Goal: Transaction & Acquisition: Purchase product/service

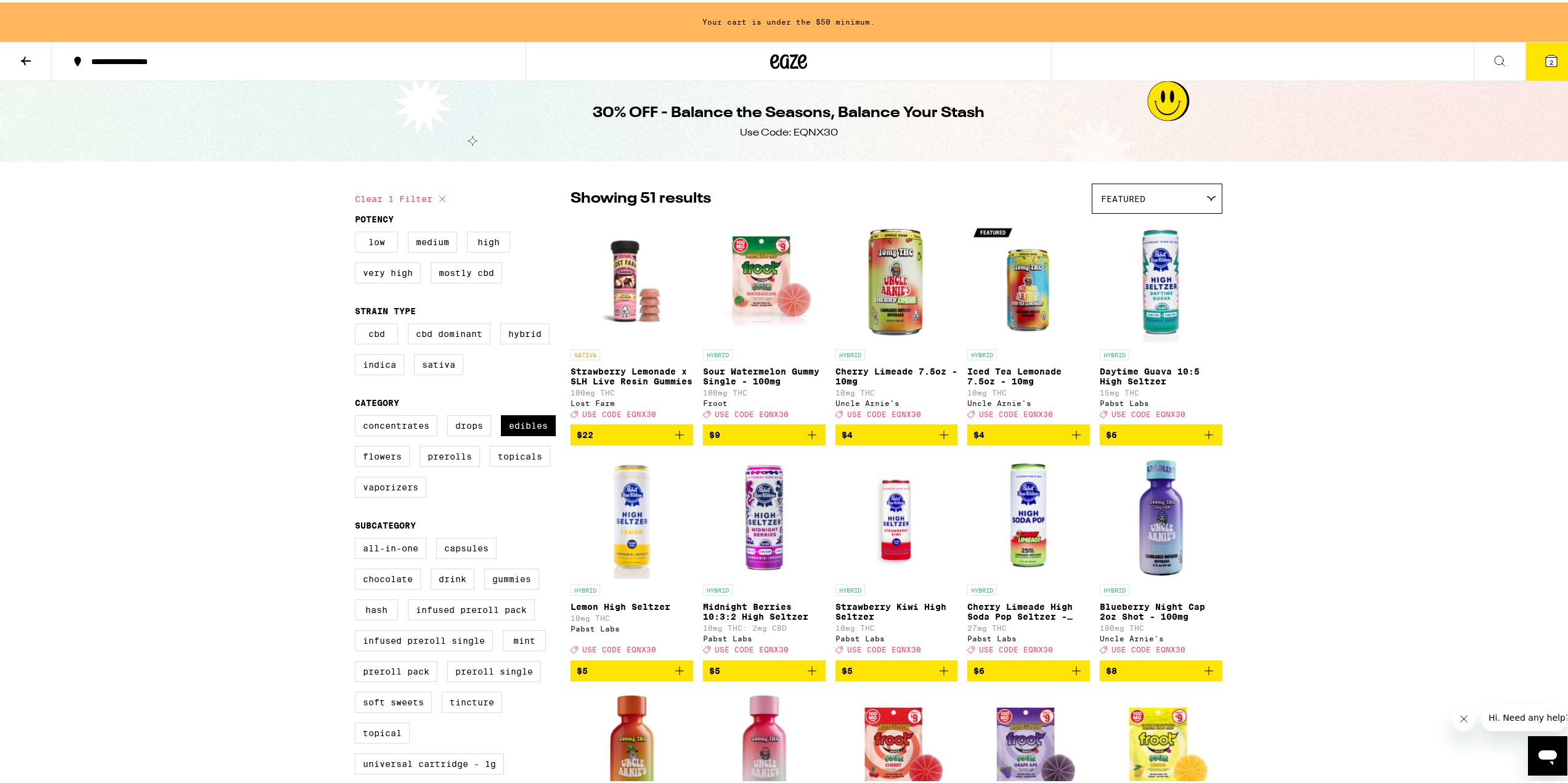
click at [675, 440] on icon "Add to bag" at bounding box center [679, 432] width 15 height 15
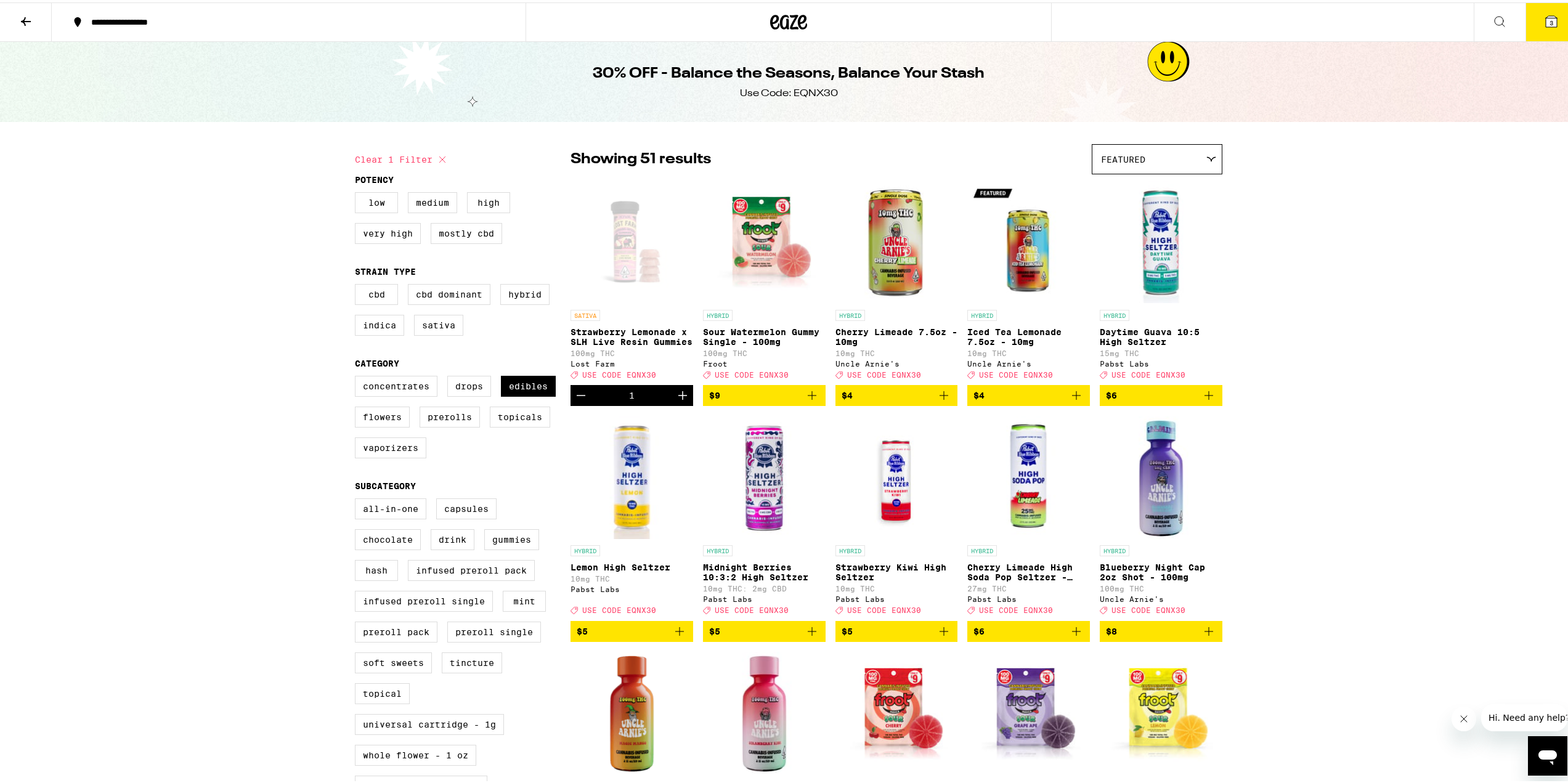
click at [808, 397] on icon "Add to bag" at bounding box center [812, 392] width 9 height 9
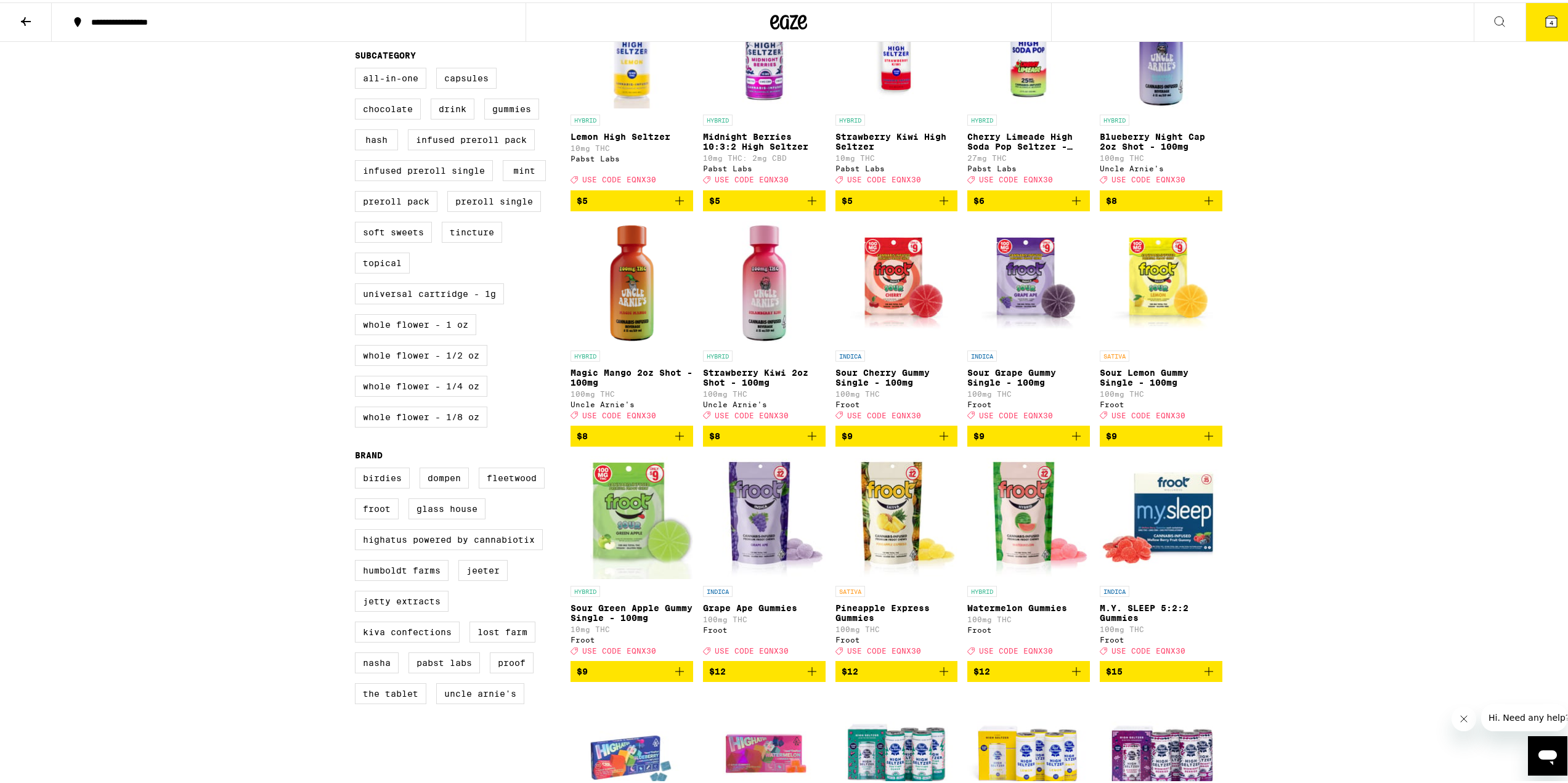
scroll to position [431, 0]
click at [1072, 438] on icon "Add to bag" at bounding box center [1076, 433] width 9 height 9
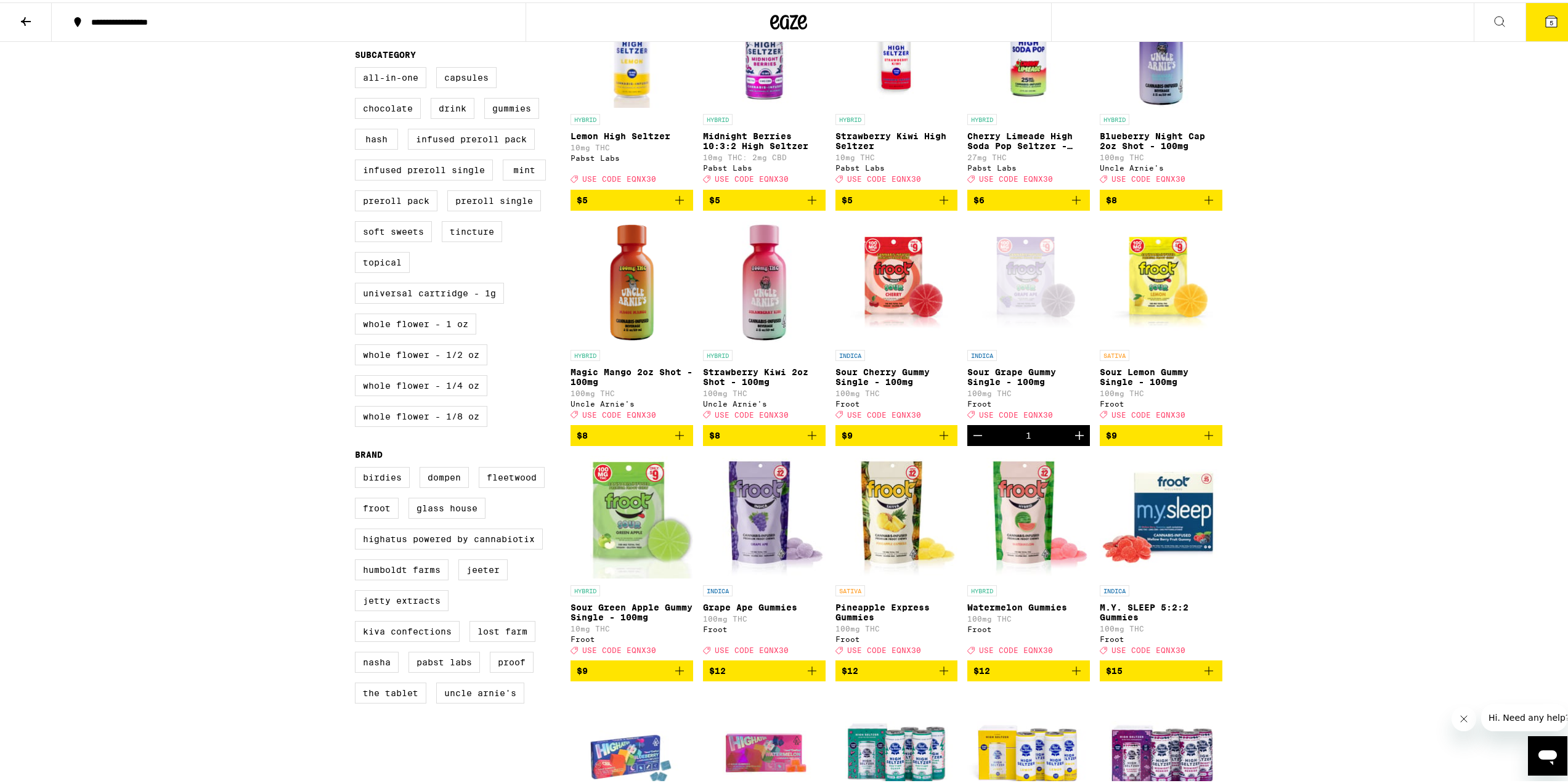
click at [1209, 440] on icon "Add to bag" at bounding box center [1209, 433] width 15 height 15
click at [679, 676] on icon "Add to bag" at bounding box center [679, 669] width 15 height 15
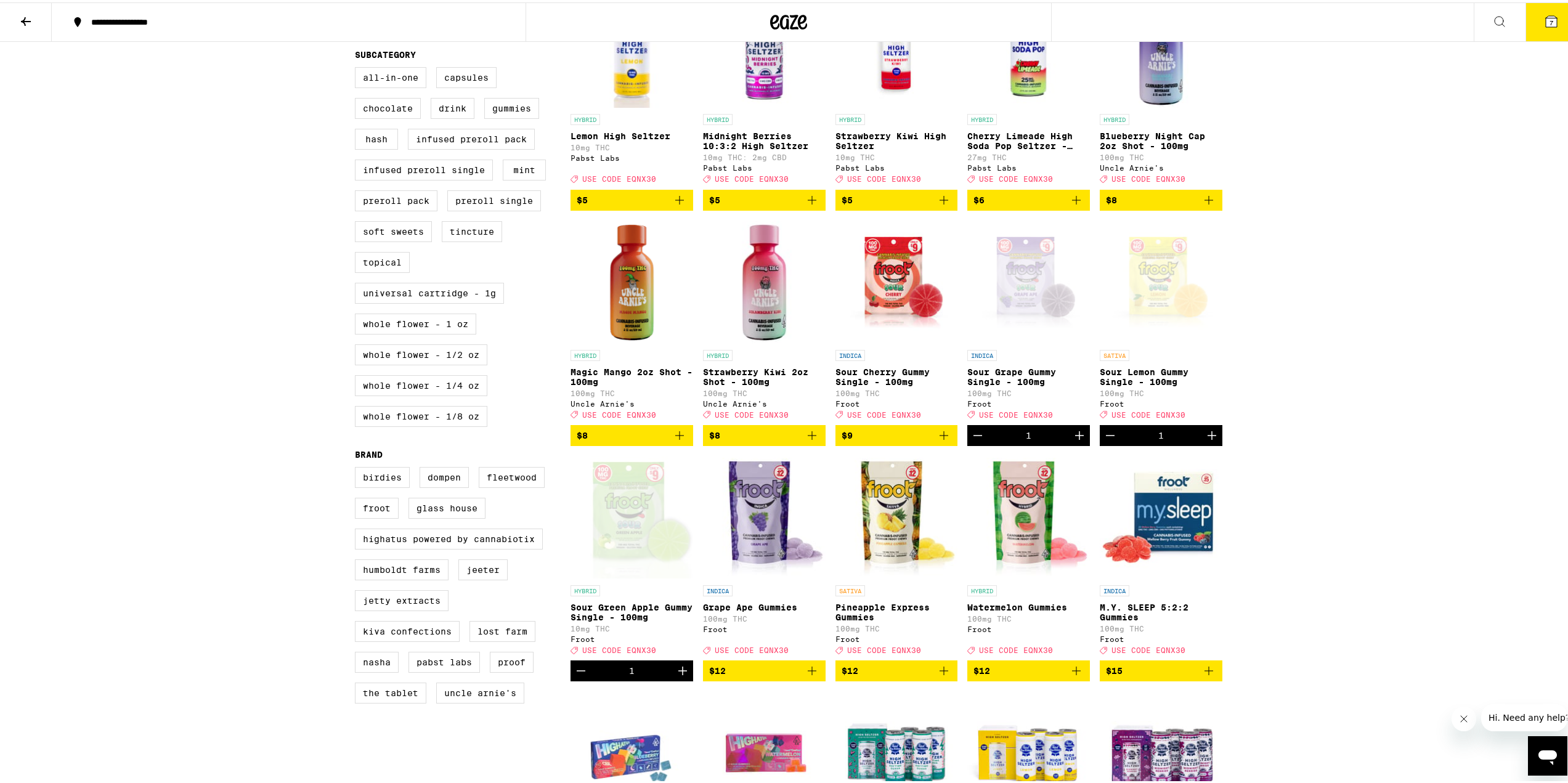
click at [811, 676] on icon "Add to bag" at bounding box center [812, 669] width 15 height 15
click at [937, 676] on icon "Add to bag" at bounding box center [944, 669] width 15 height 15
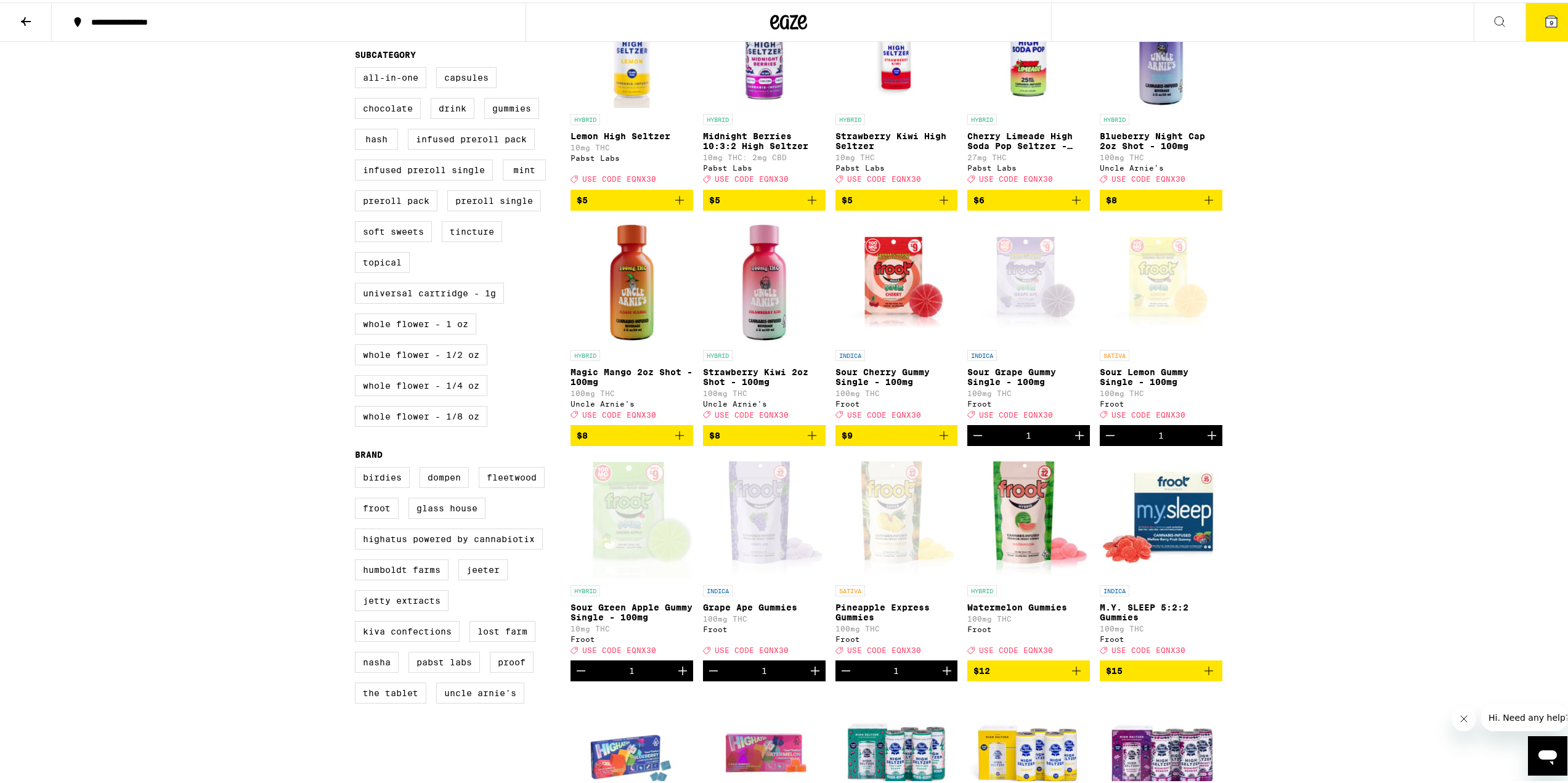
click at [1076, 676] on icon "Add to bag" at bounding box center [1076, 669] width 15 height 15
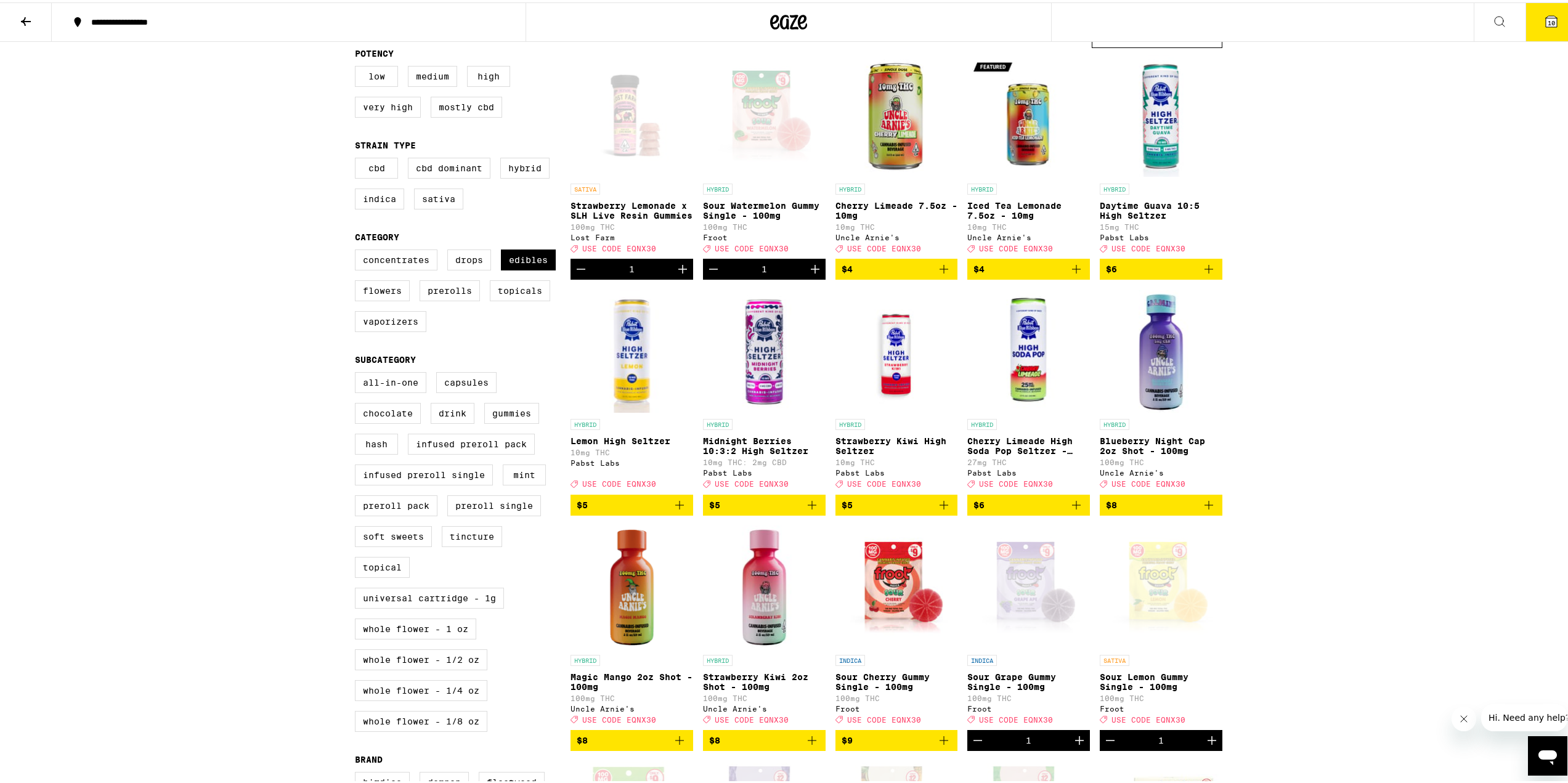
scroll to position [246, 0]
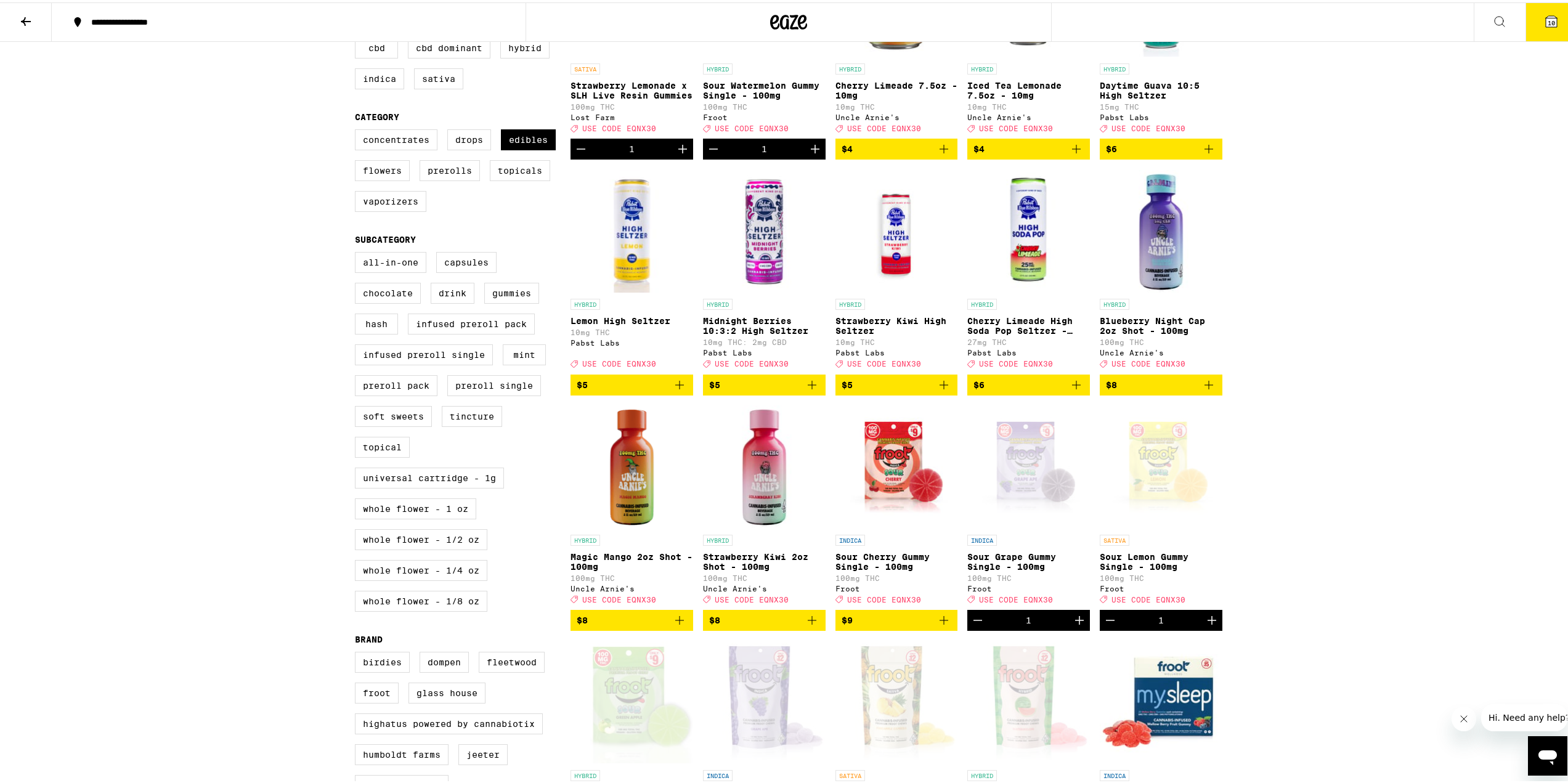
click at [1206, 390] on icon "Add to bag" at bounding box center [1209, 383] width 15 height 15
click at [675, 625] on icon "Add to bag" at bounding box center [679, 618] width 15 height 15
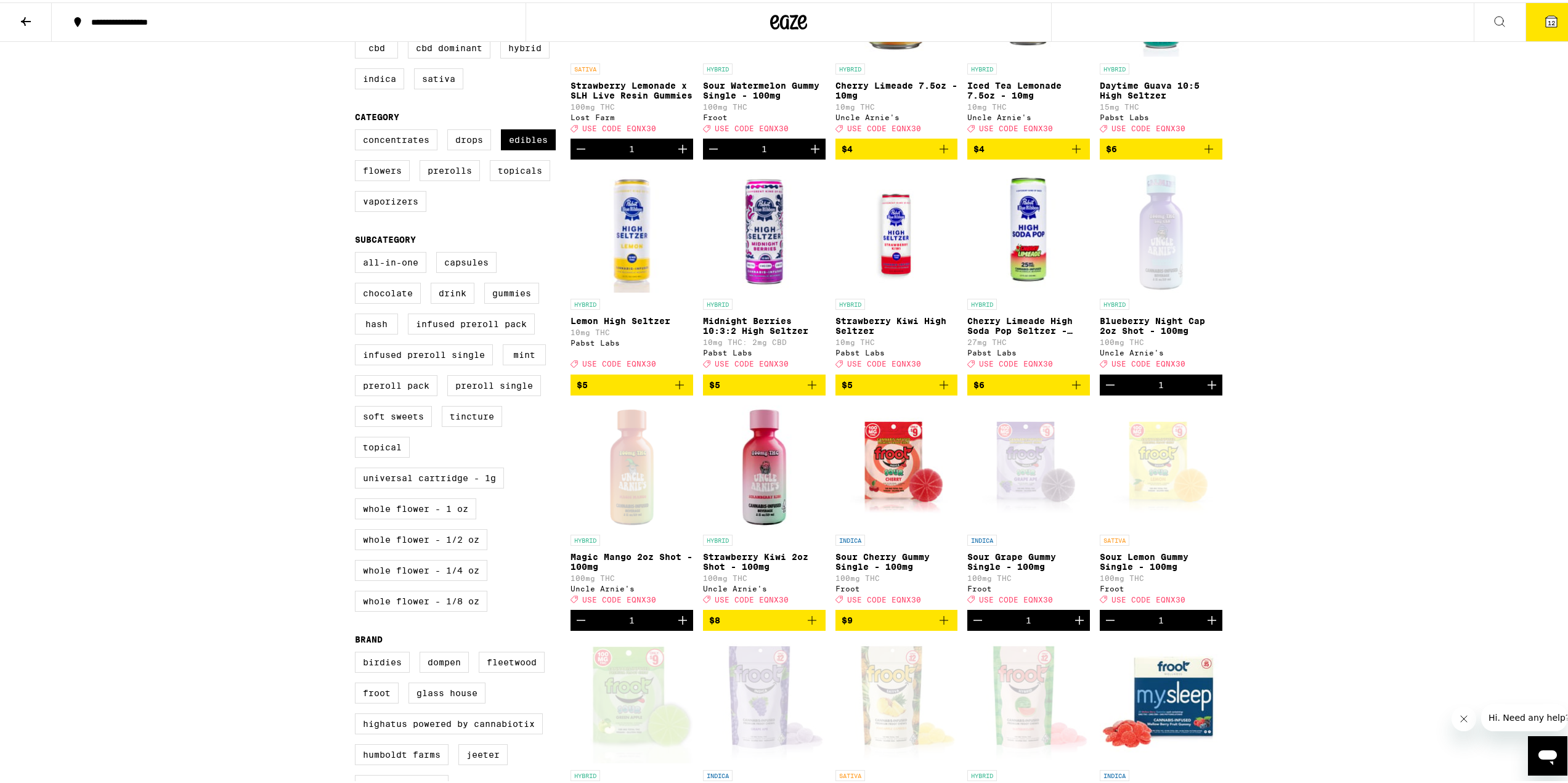
click at [814, 625] on icon "Add to bag" at bounding box center [812, 618] width 15 height 15
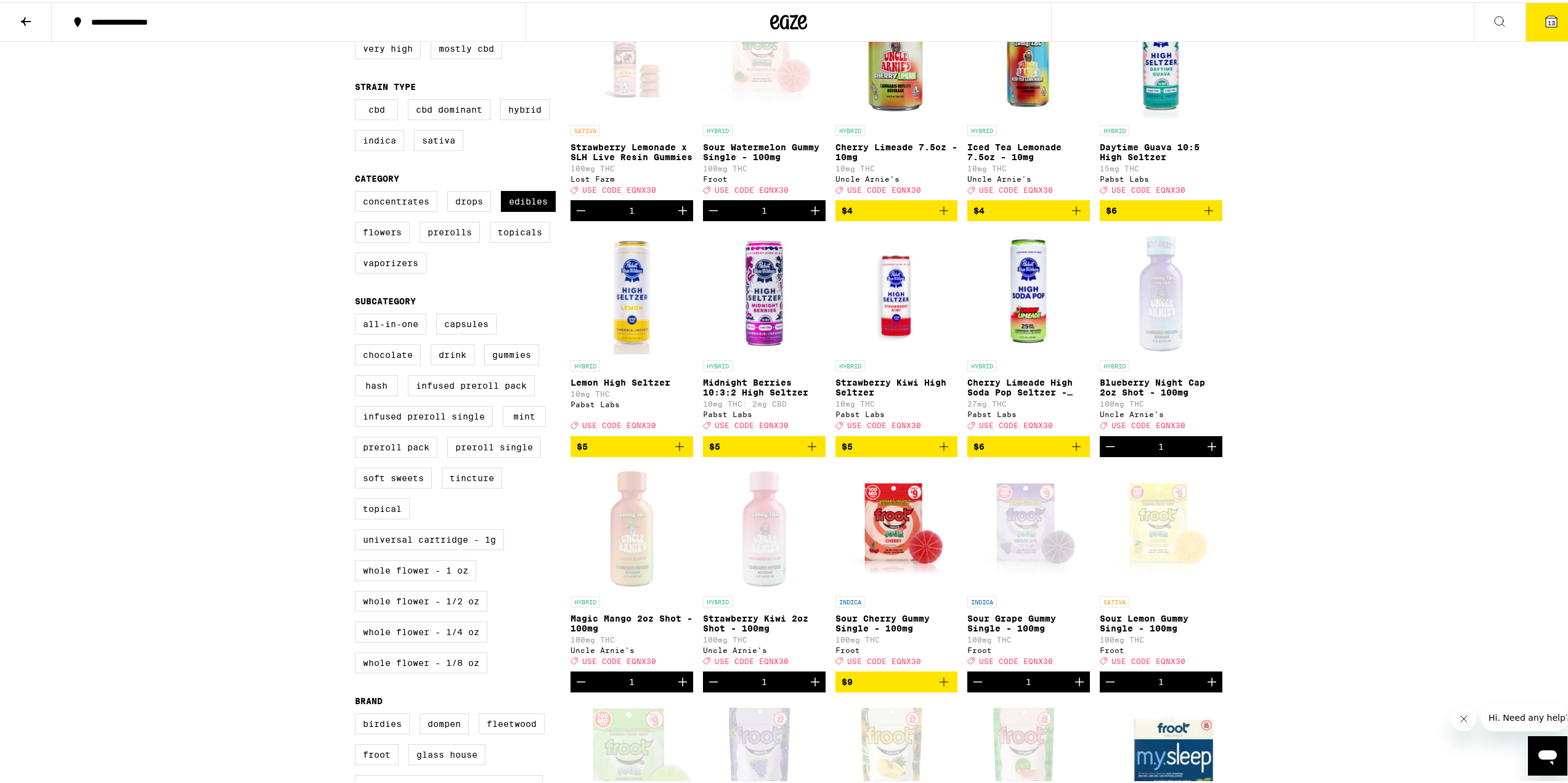
scroll to position [0, 0]
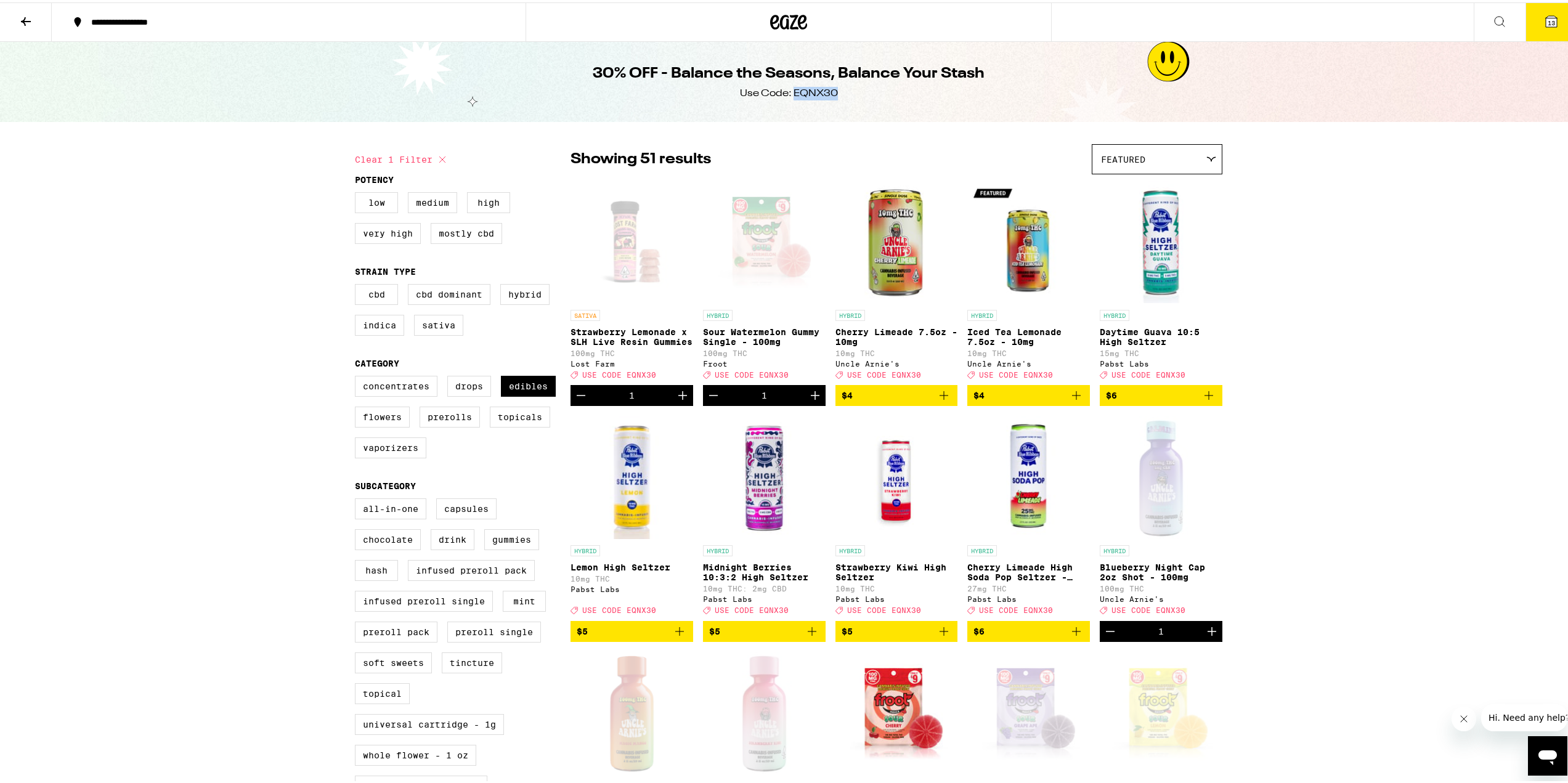
drag, startPoint x: 814, startPoint y: 94, endPoint x: 788, endPoint y: 92, distance: 26.1
click at [788, 92] on div "Use Code: EQNX30" at bounding box center [788, 91] width 98 height 13
copy div "EQNX30"
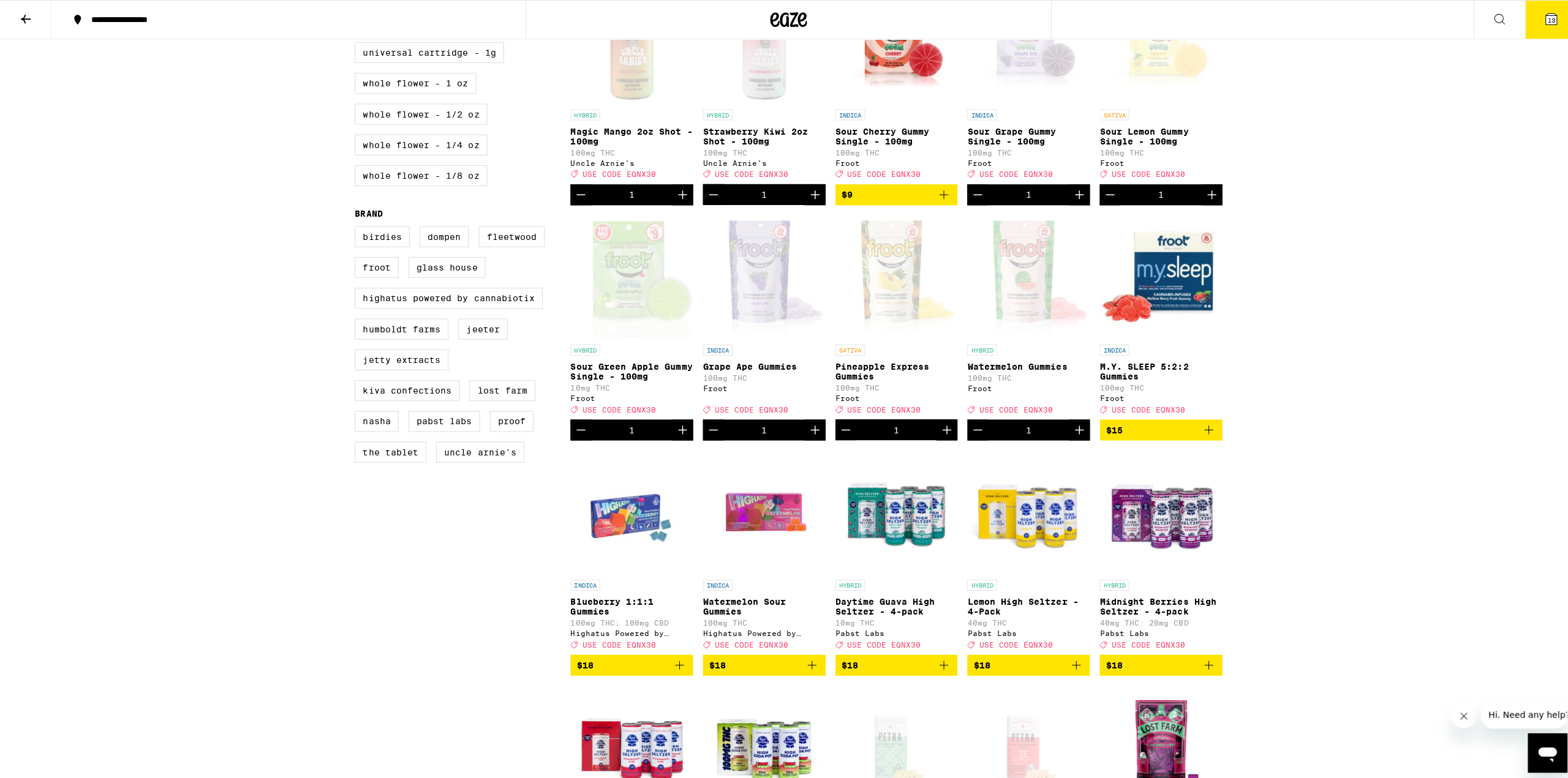
scroll to position [734, 0]
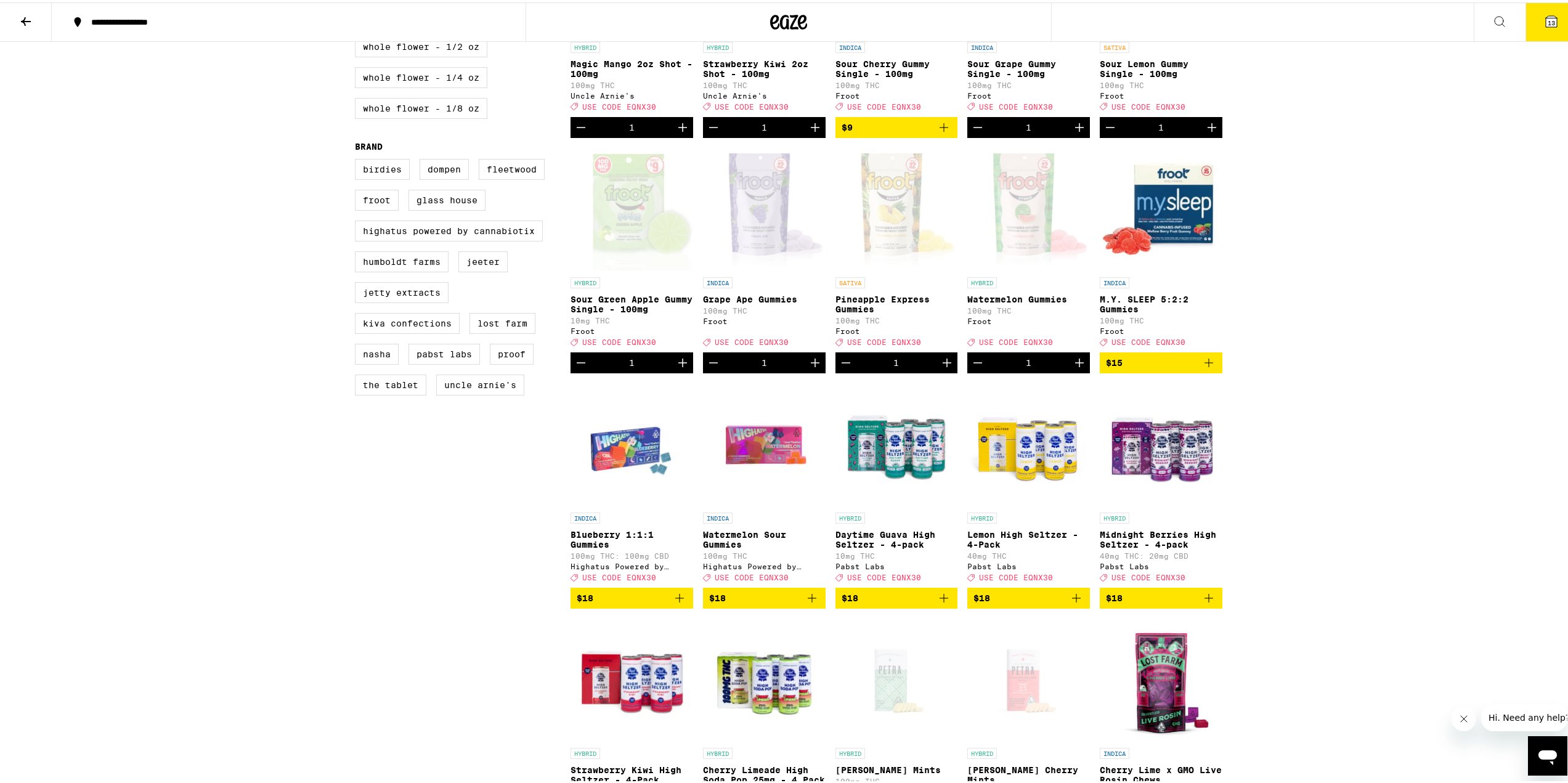
click at [1547, 19] on icon at bounding box center [1551, 19] width 11 height 11
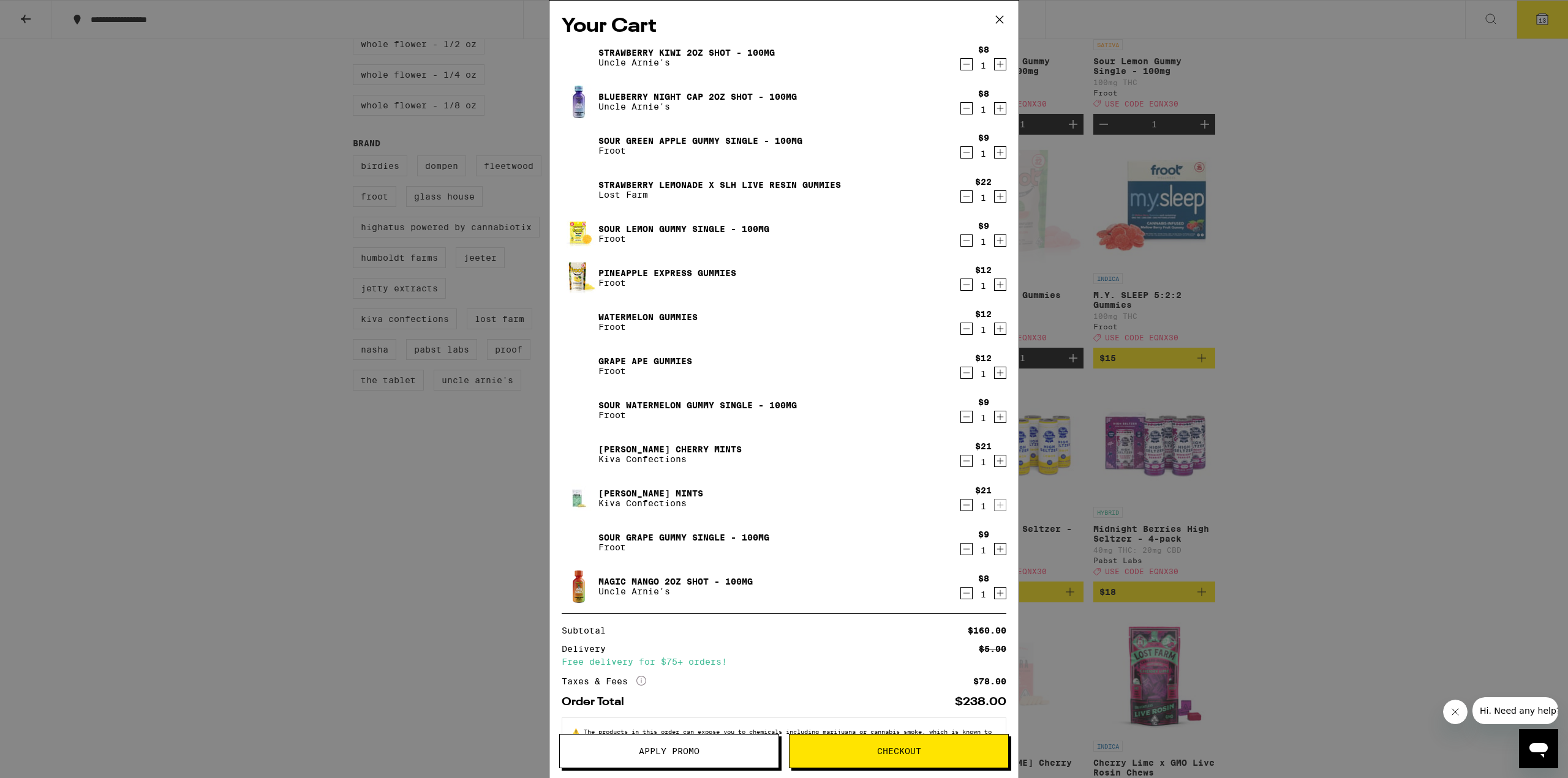
scroll to position [44, 0]
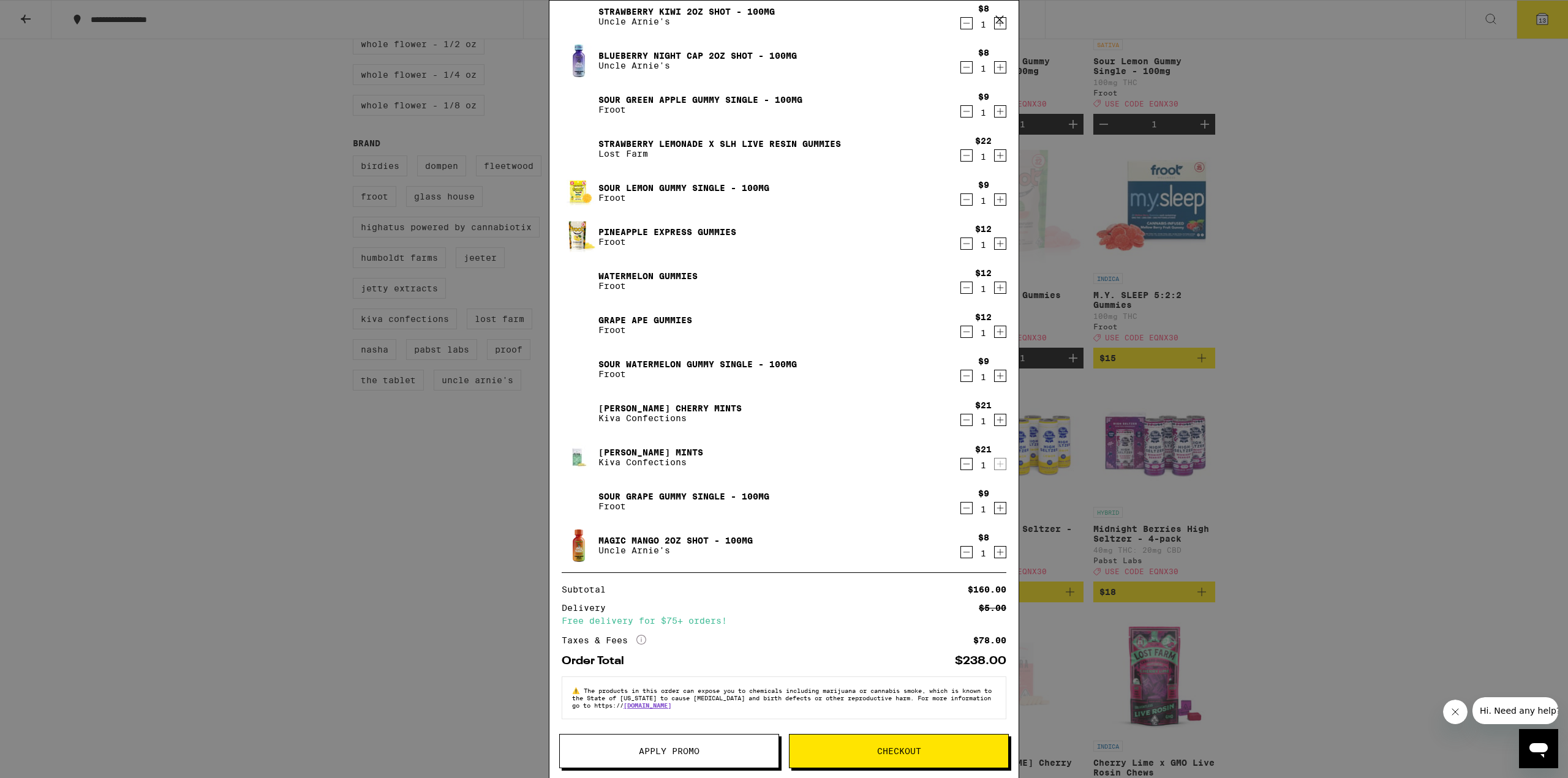
click at [716, 746] on button "Apply Promo" at bounding box center [669, 751] width 220 height 34
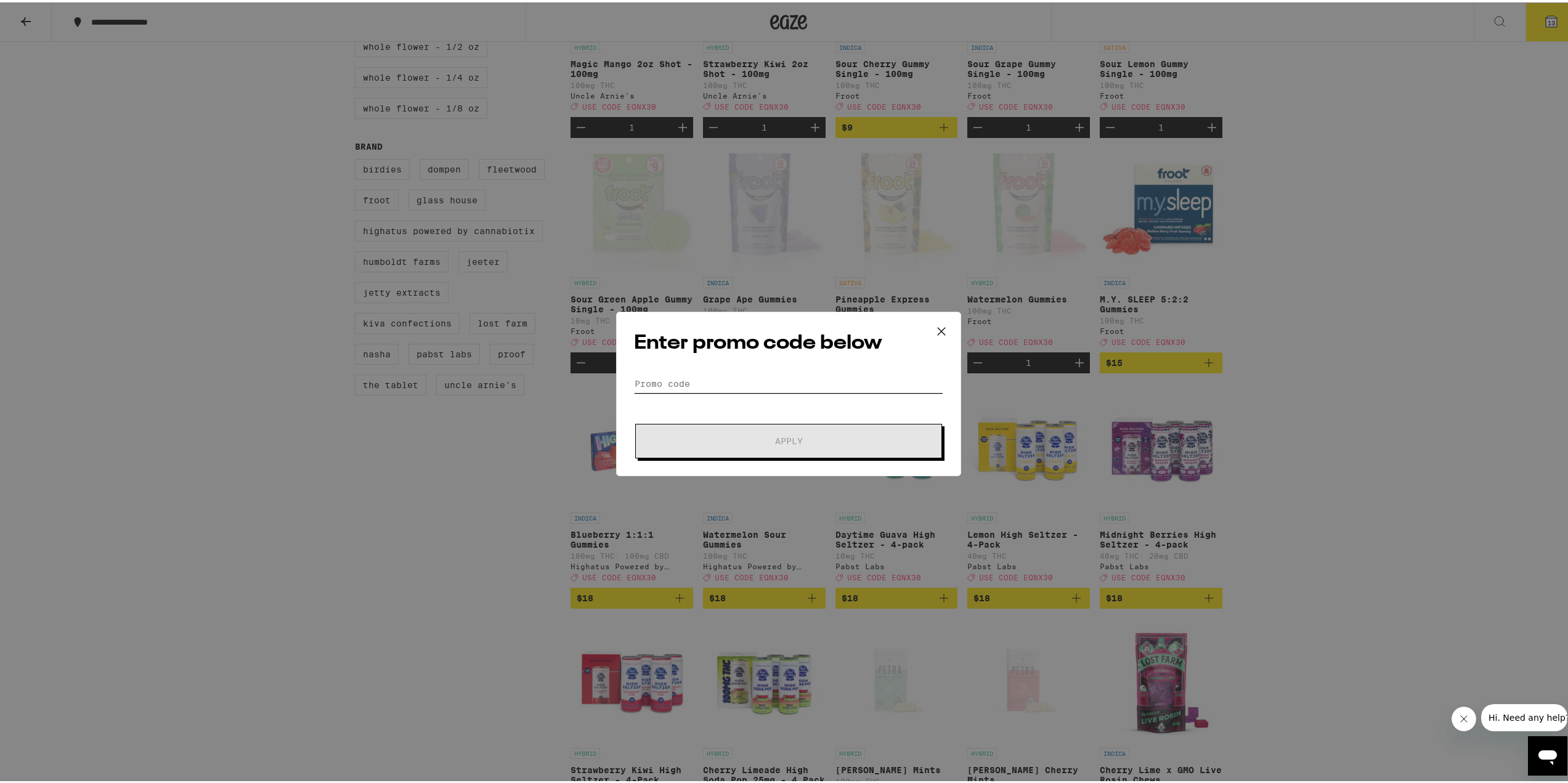
click at [704, 385] on input "Promo Code" at bounding box center [788, 381] width 309 height 19
paste input "EQNX30"
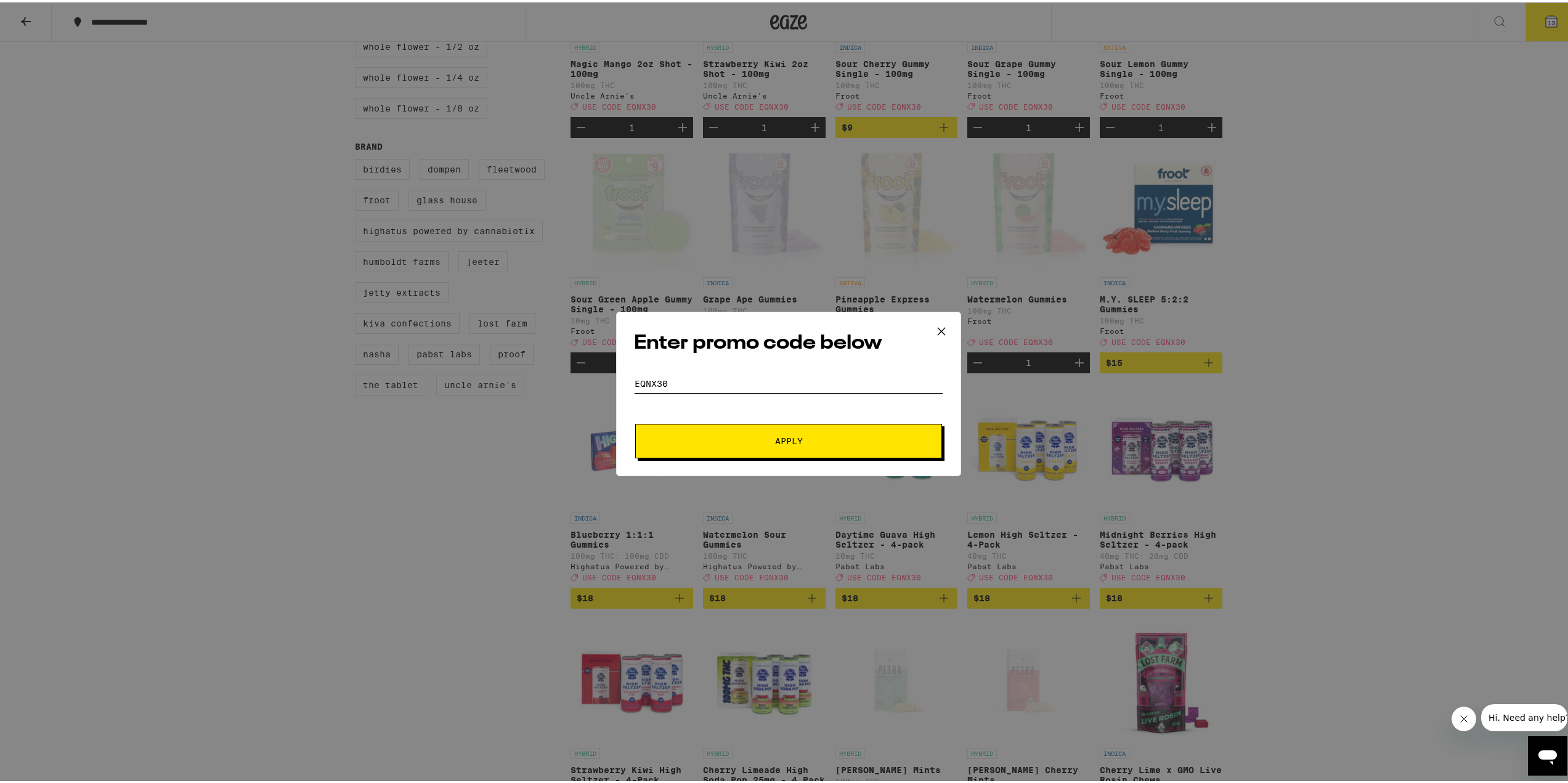
type input "EQNX30"
click at [724, 430] on button "Apply" at bounding box center [788, 438] width 307 height 35
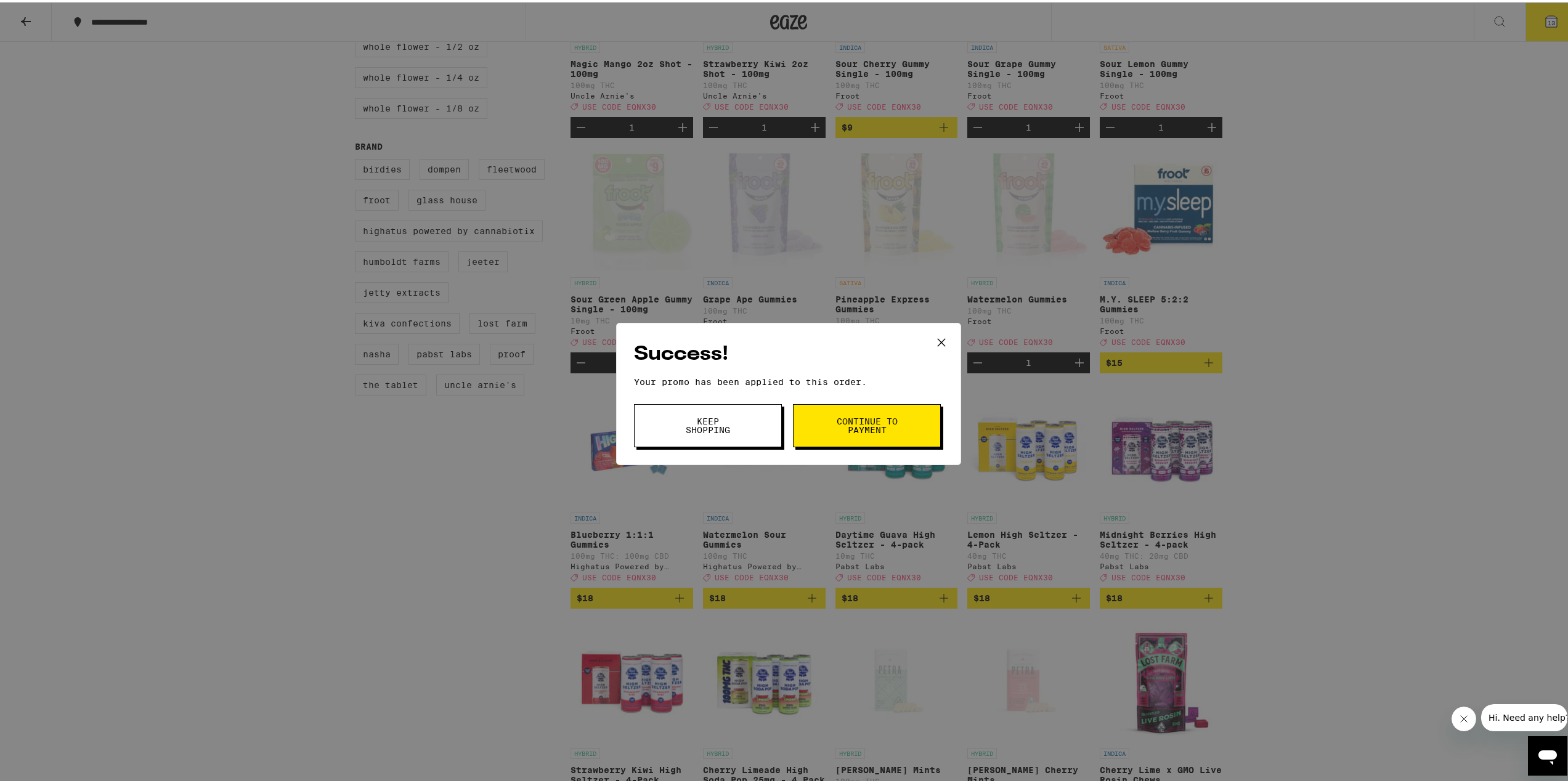
click at [724, 430] on span "Keep Shopping" at bounding box center [708, 423] width 63 height 17
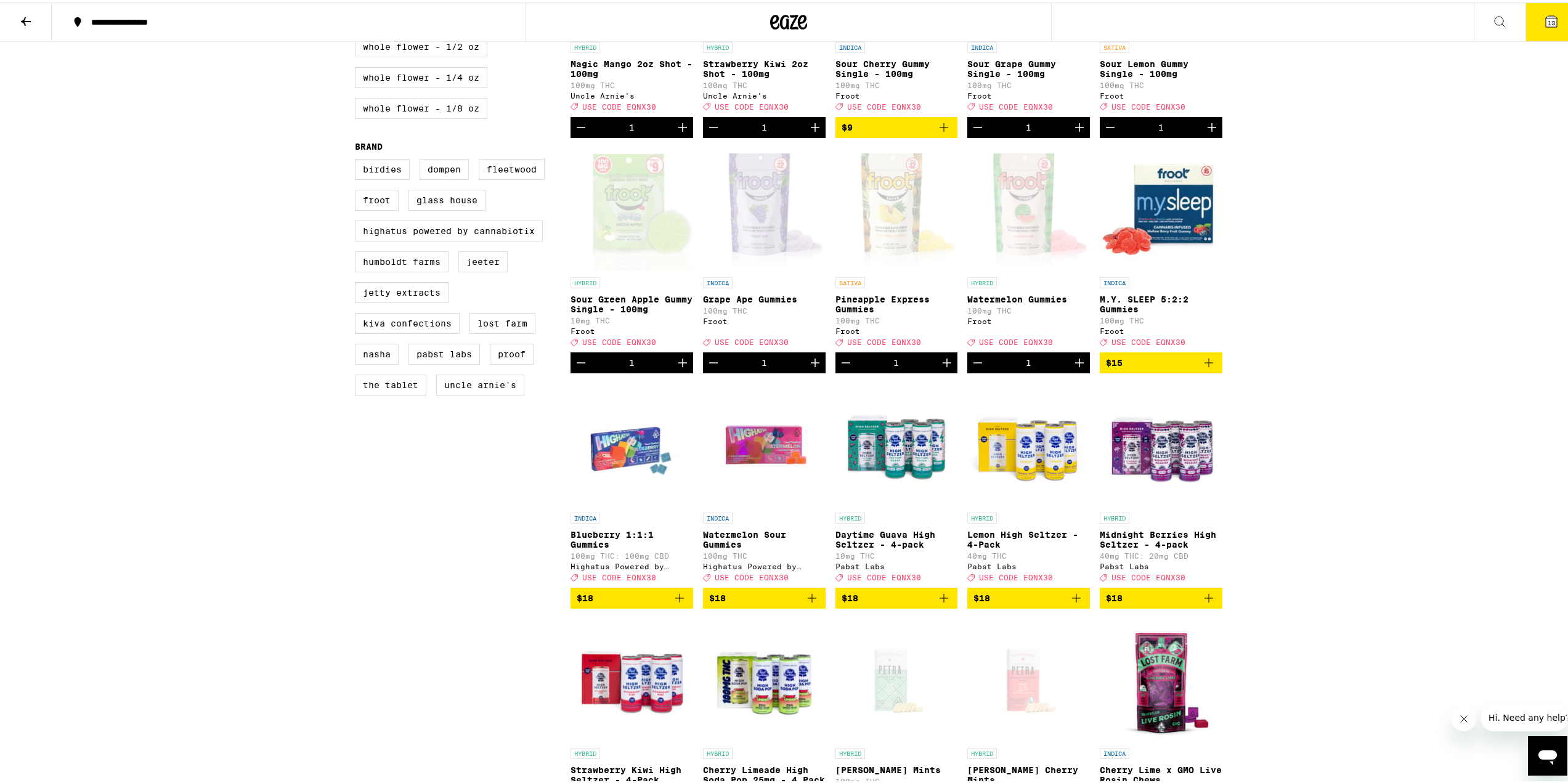
click at [1547, 20] on span "13" at bounding box center [1551, 20] width 7 height 7
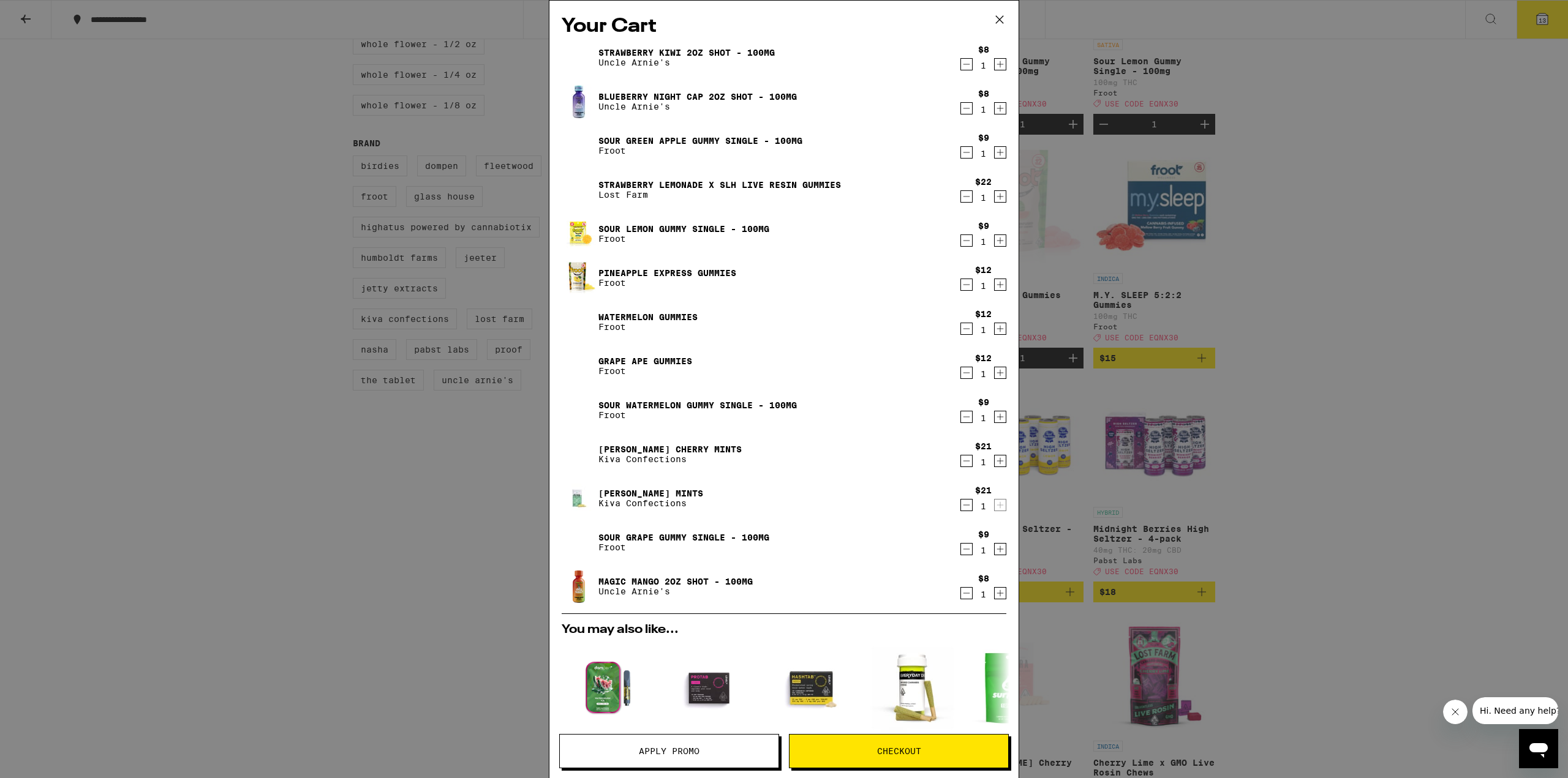
click at [961, 199] on icon "Decrement" at bounding box center [966, 196] width 11 height 15
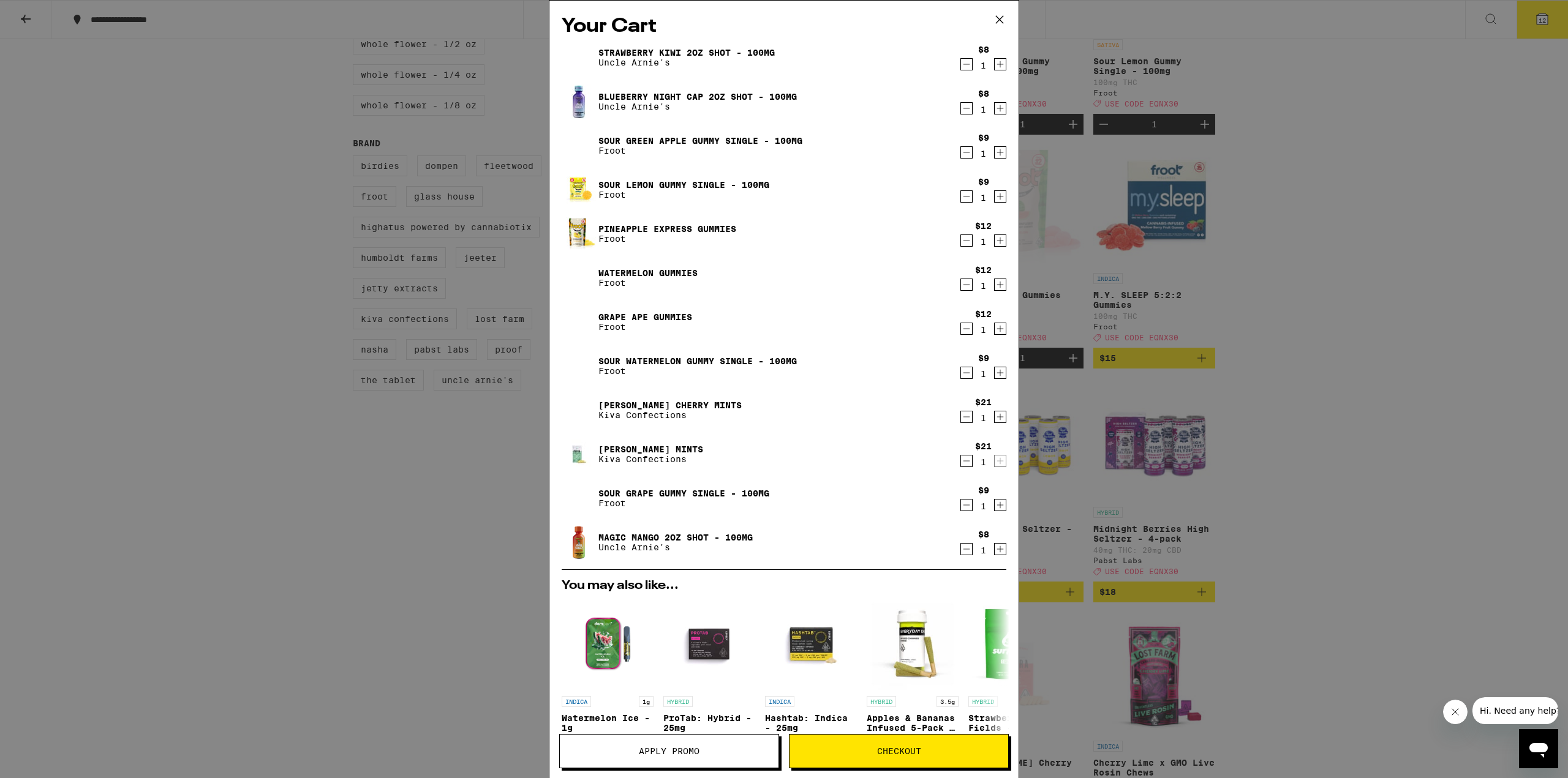
click at [961, 504] on icon "Decrement" at bounding box center [966, 505] width 11 height 15
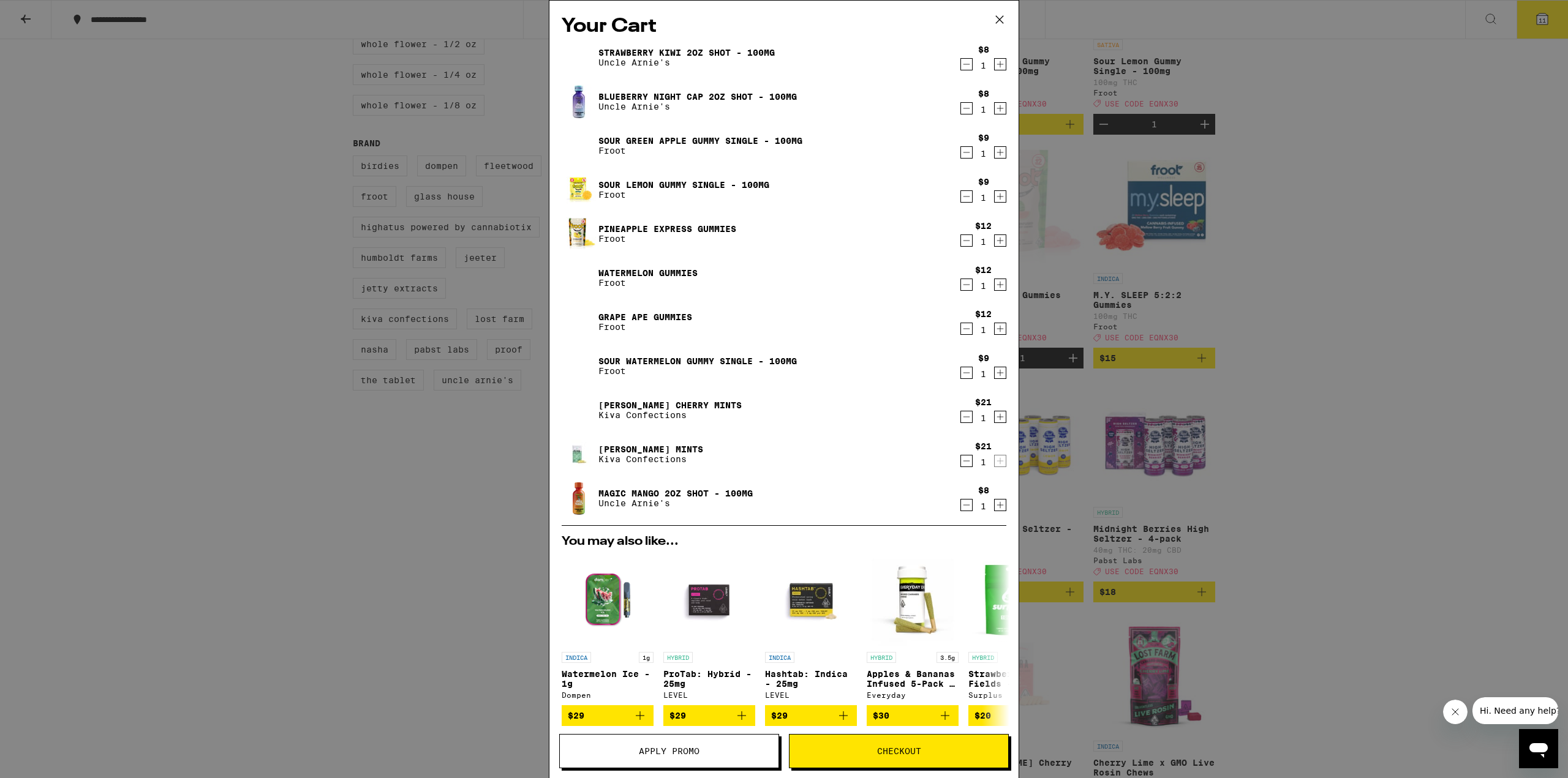
click at [961, 371] on icon "Decrement" at bounding box center [966, 373] width 11 height 15
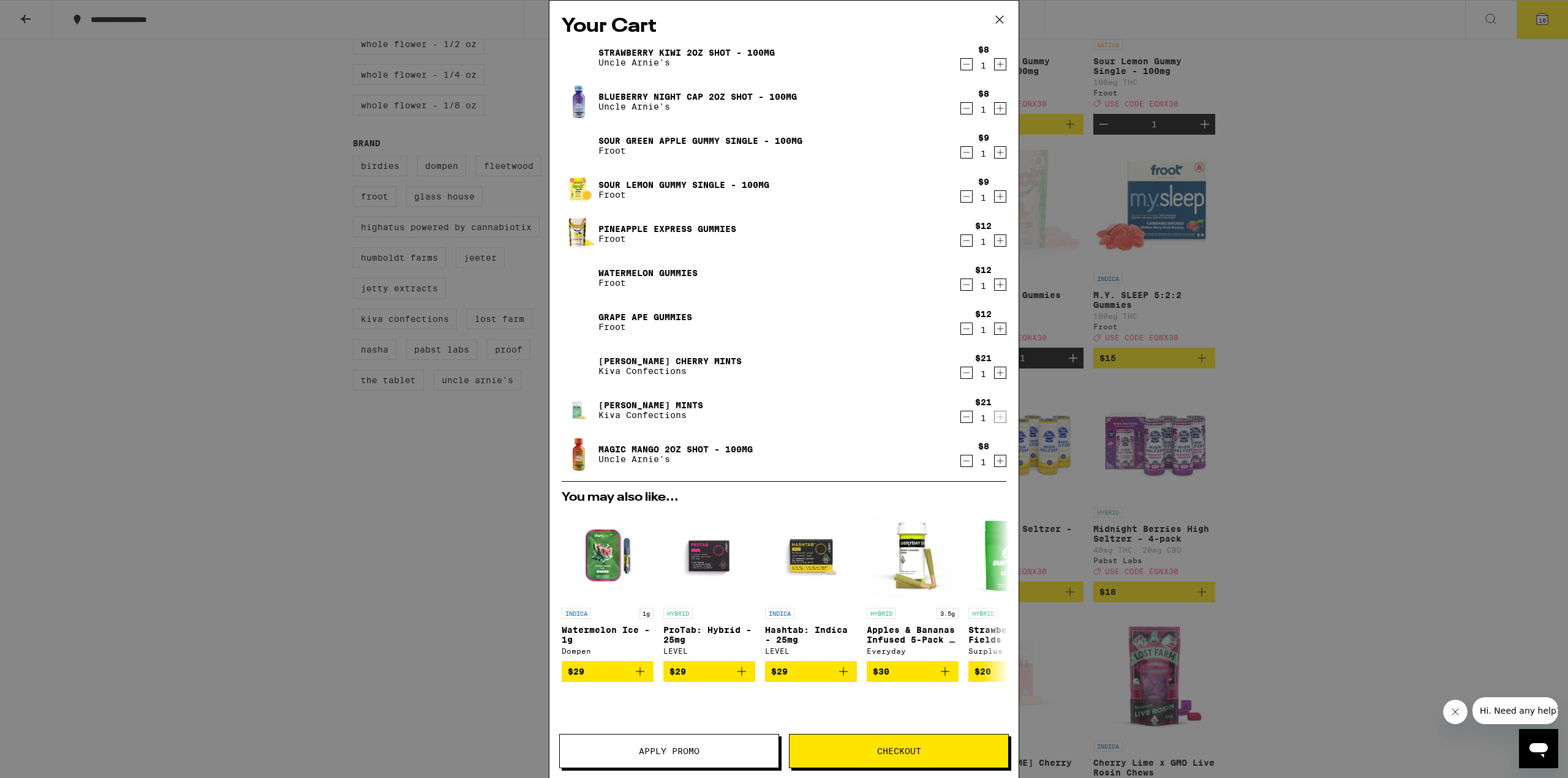
click at [961, 197] on icon "Decrement" at bounding box center [966, 196] width 11 height 15
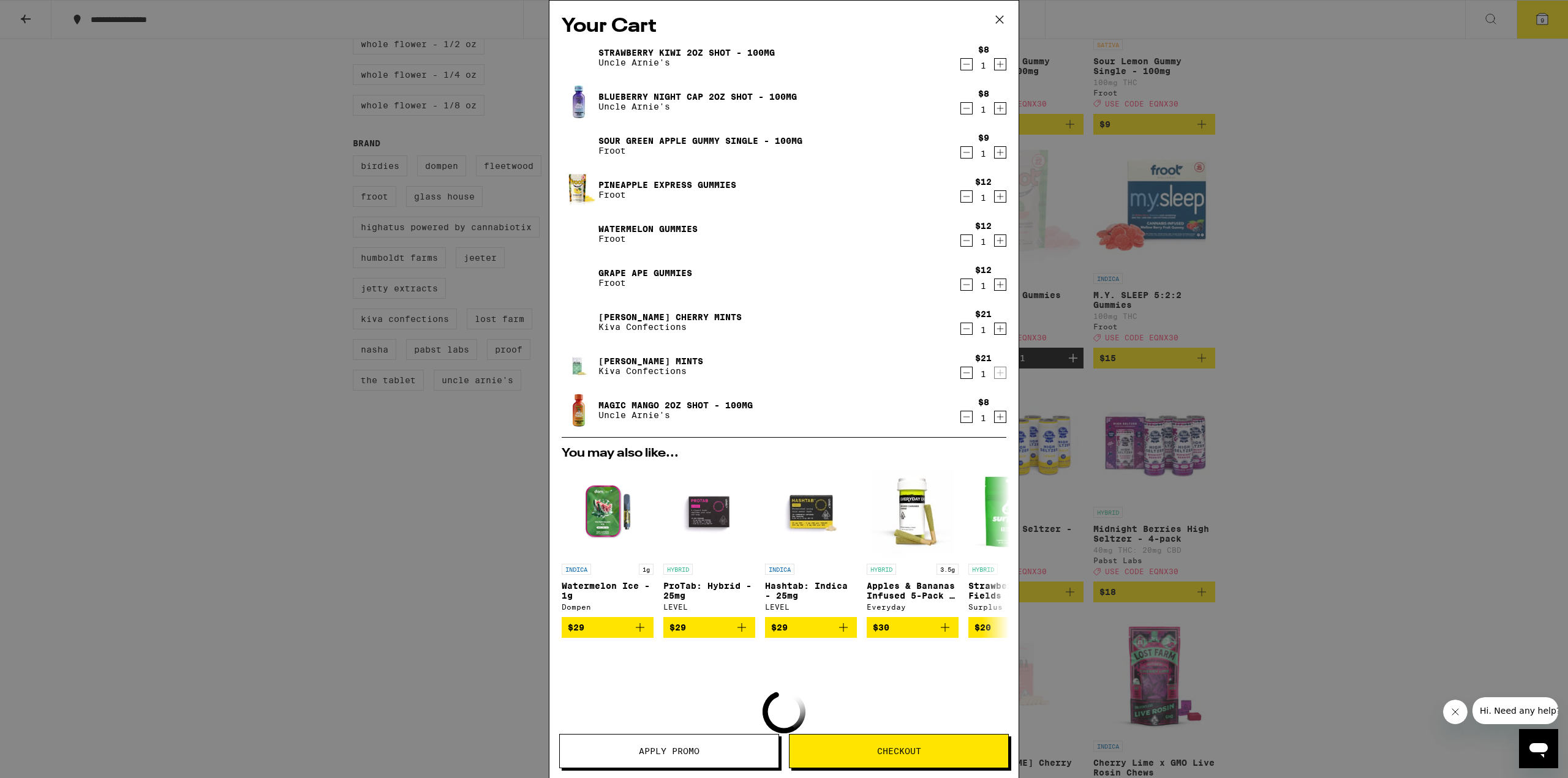
click at [961, 148] on icon "Decrement" at bounding box center [966, 152] width 11 height 15
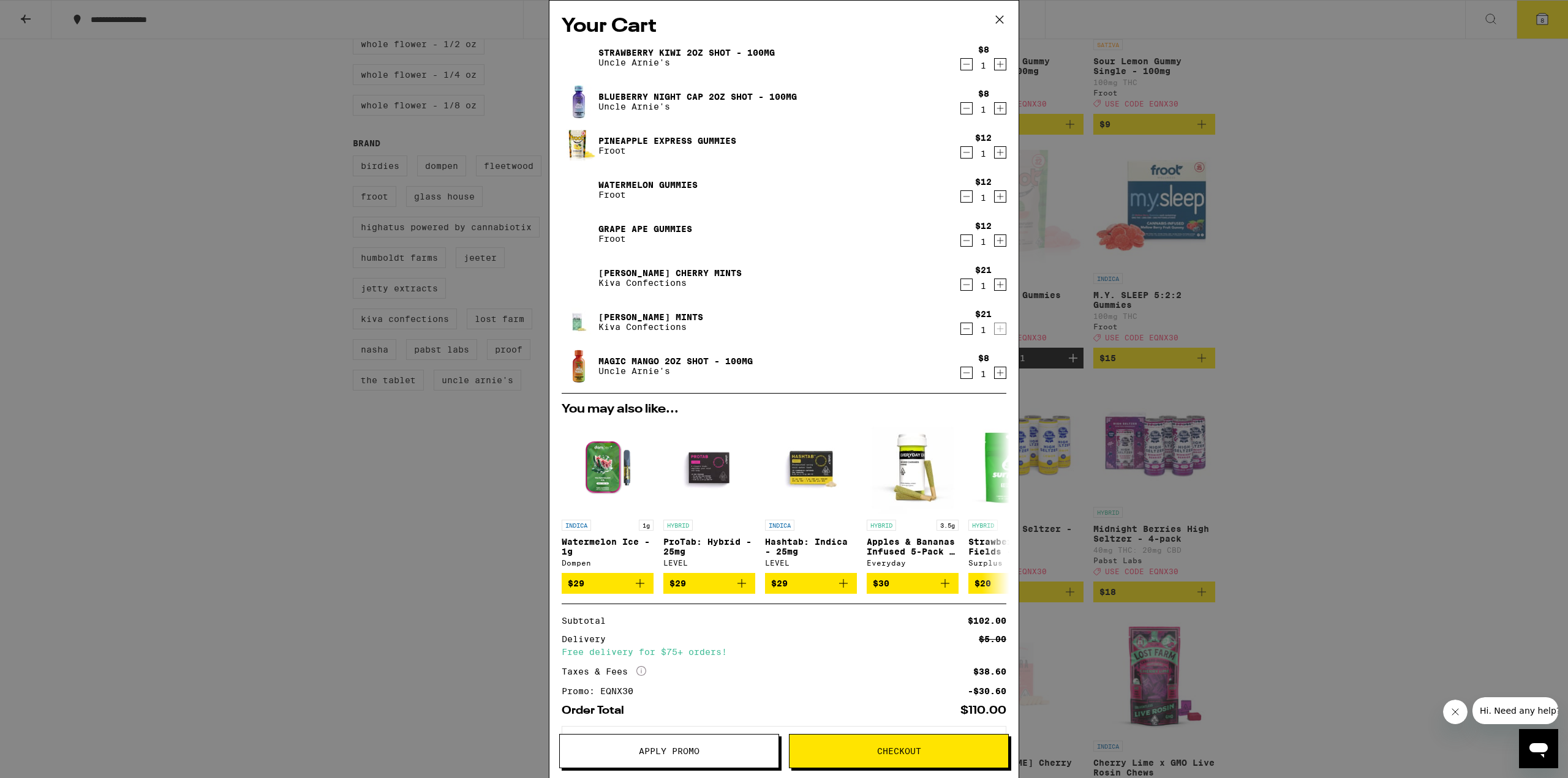
click at [995, 244] on icon "Increment" at bounding box center [1000, 241] width 11 height 15
click at [995, 197] on icon "Increment" at bounding box center [1000, 196] width 11 height 15
click at [997, 153] on icon "Increment" at bounding box center [1001, 153] width 7 height 7
click at [1293, 93] on div "Your Cart Strawberry Kiwi 2oz Shot - 100mg Uncle [PERSON_NAME]'s $8 1 Blueberry…" at bounding box center [784, 389] width 1568 height 778
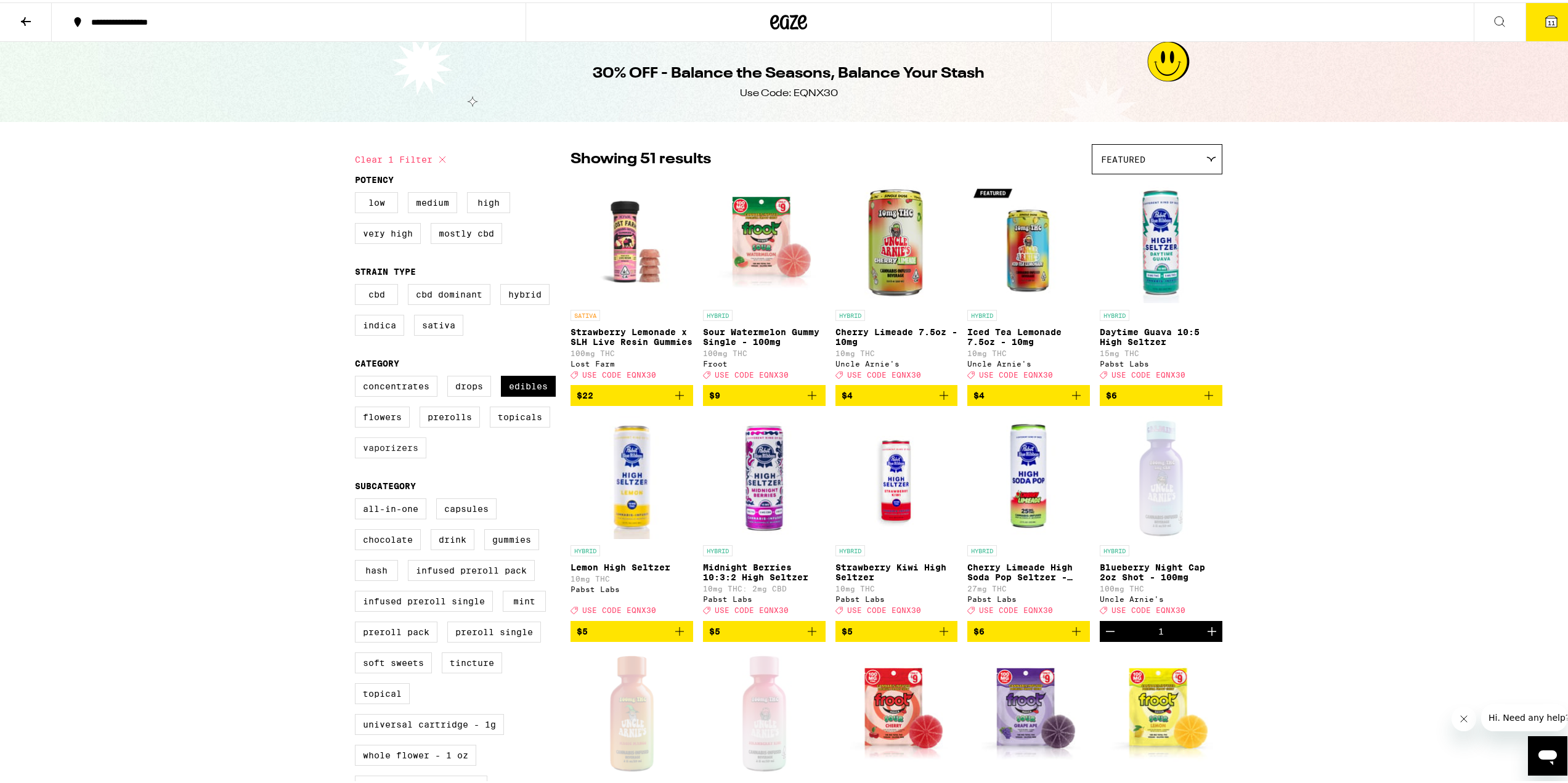
click at [404, 456] on label "Vaporizers" at bounding box center [390, 445] width 71 height 21
click at [358, 376] on input "Vaporizers" at bounding box center [357, 375] width 1 height 1
checkbox input "true"
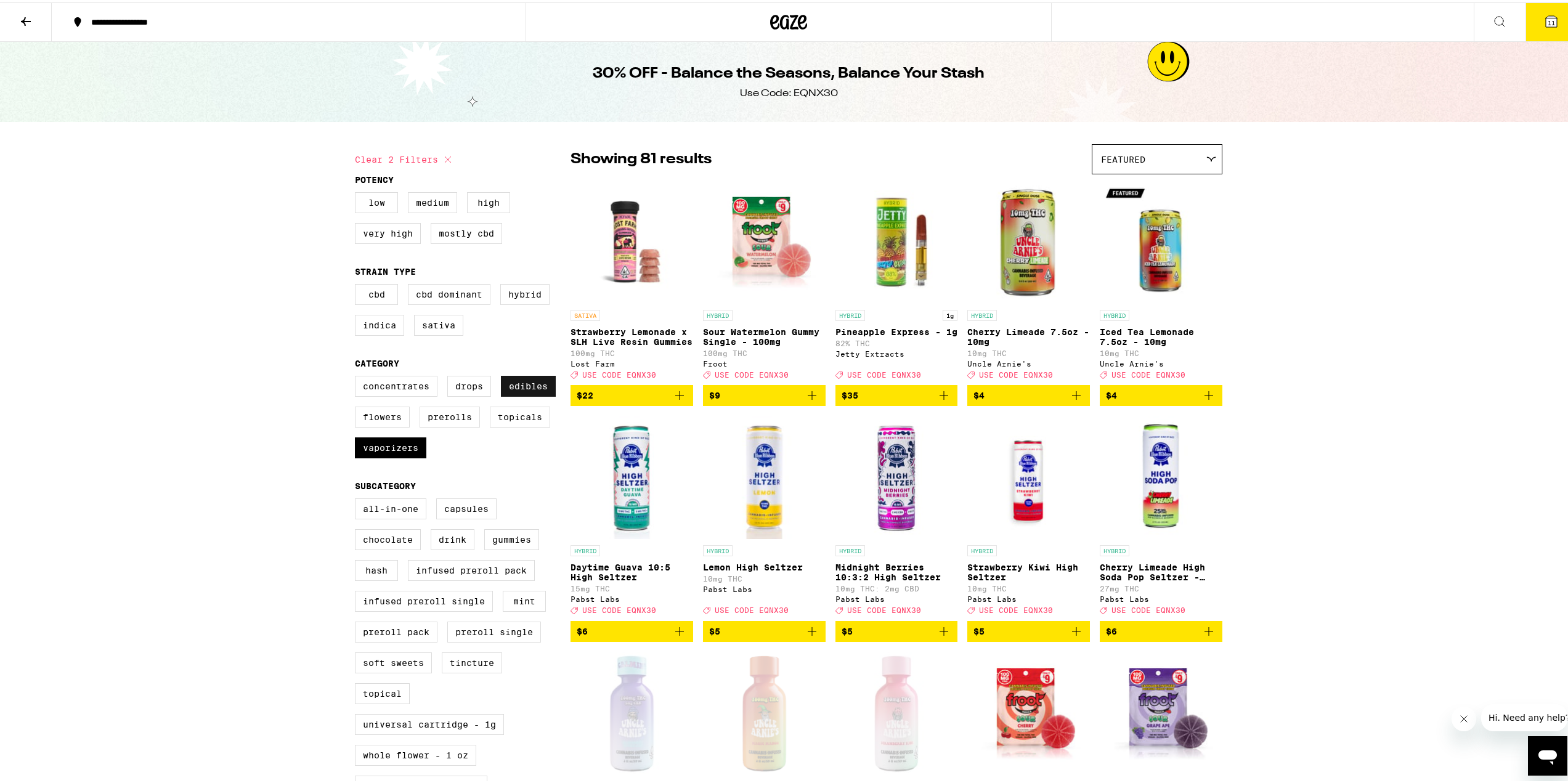
click at [515, 394] on label "Edibles" at bounding box center [528, 383] width 55 height 21
click at [358, 376] on input "Edibles" at bounding box center [357, 375] width 1 height 1
checkbox input "false"
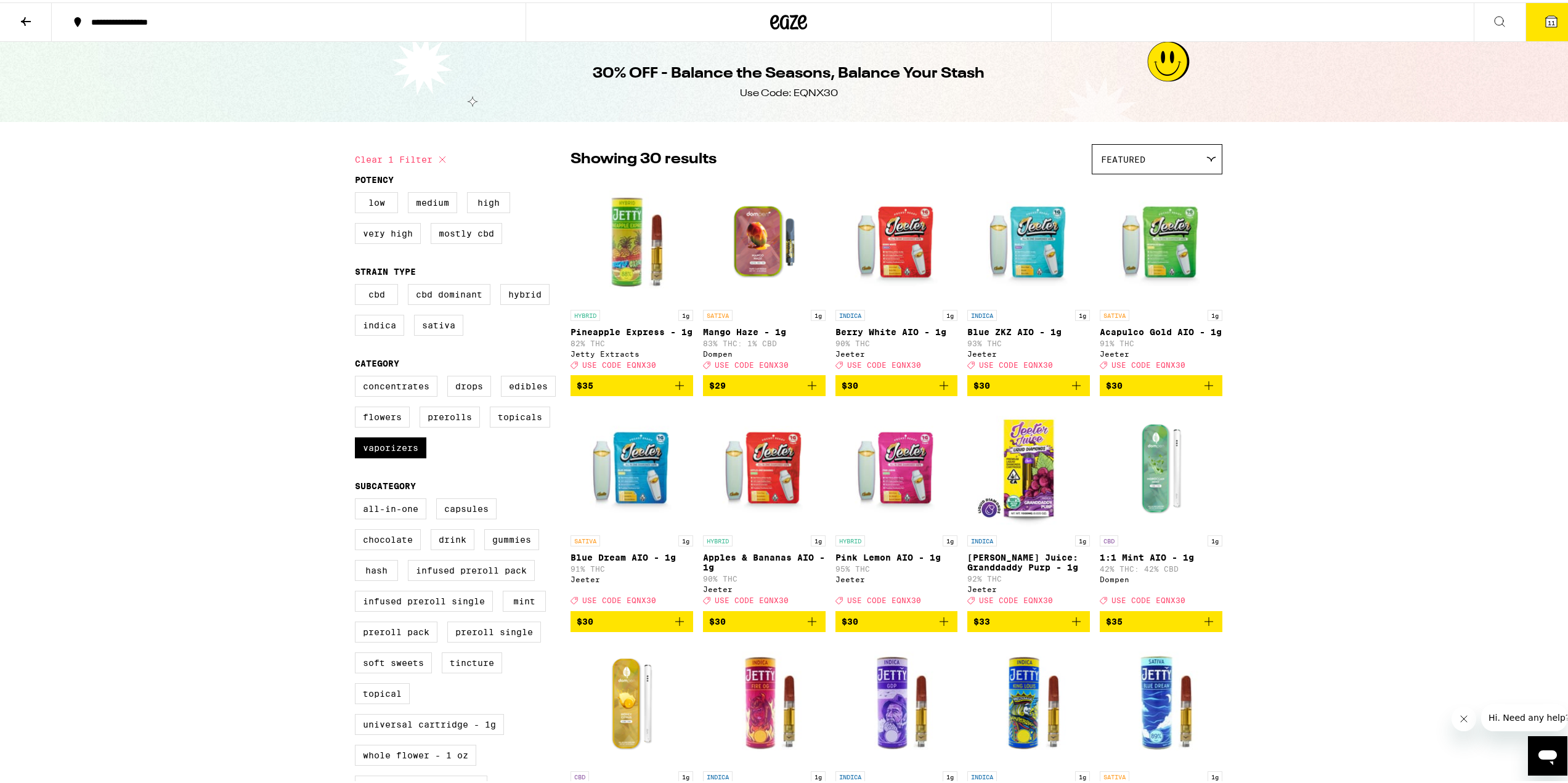
click at [673, 391] on icon "Add to bag" at bounding box center [679, 383] width 15 height 15
click at [1547, 19] on span "12" at bounding box center [1551, 20] width 7 height 7
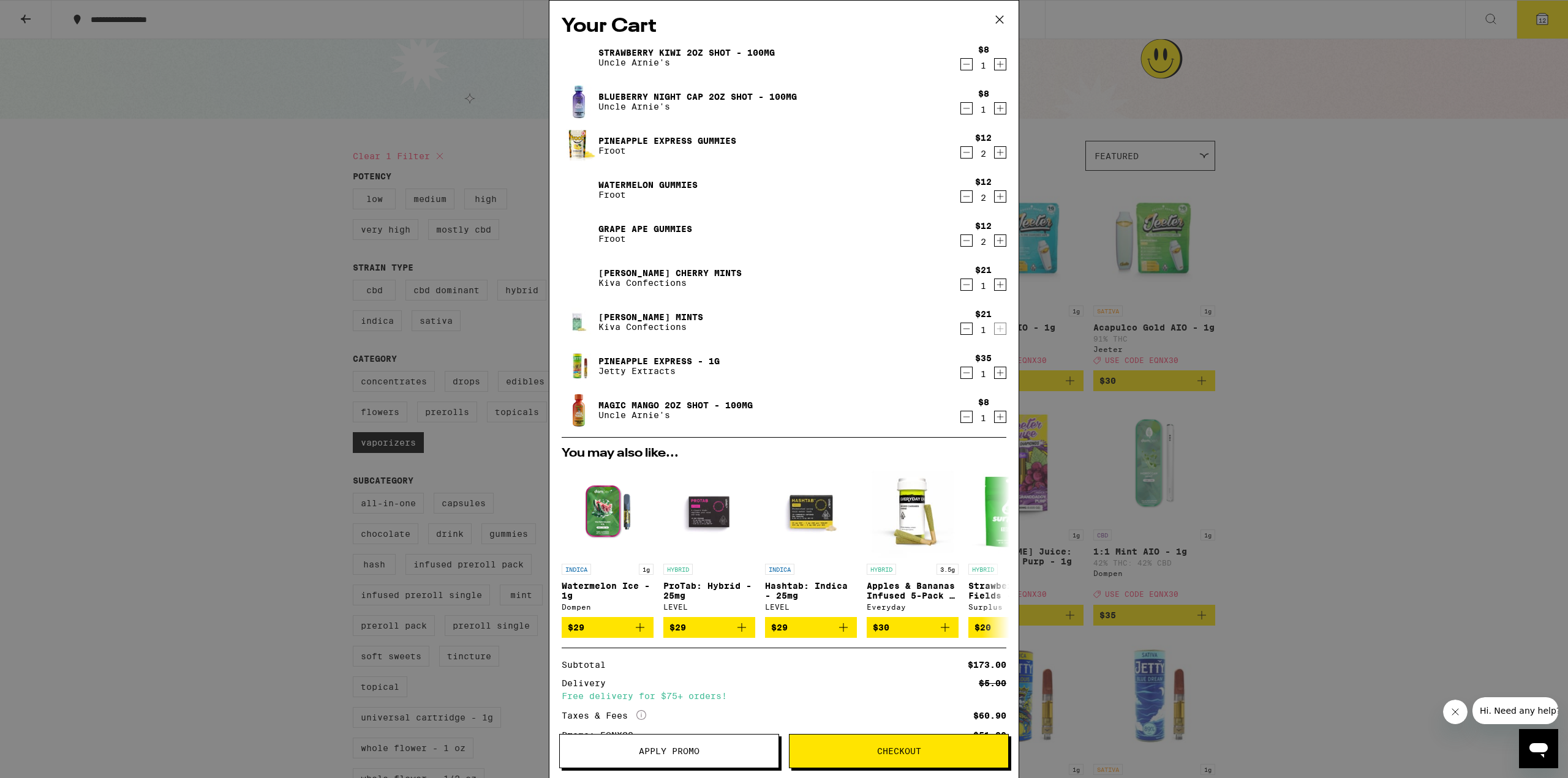
click at [961, 326] on icon "Decrement" at bounding box center [966, 329] width 11 height 15
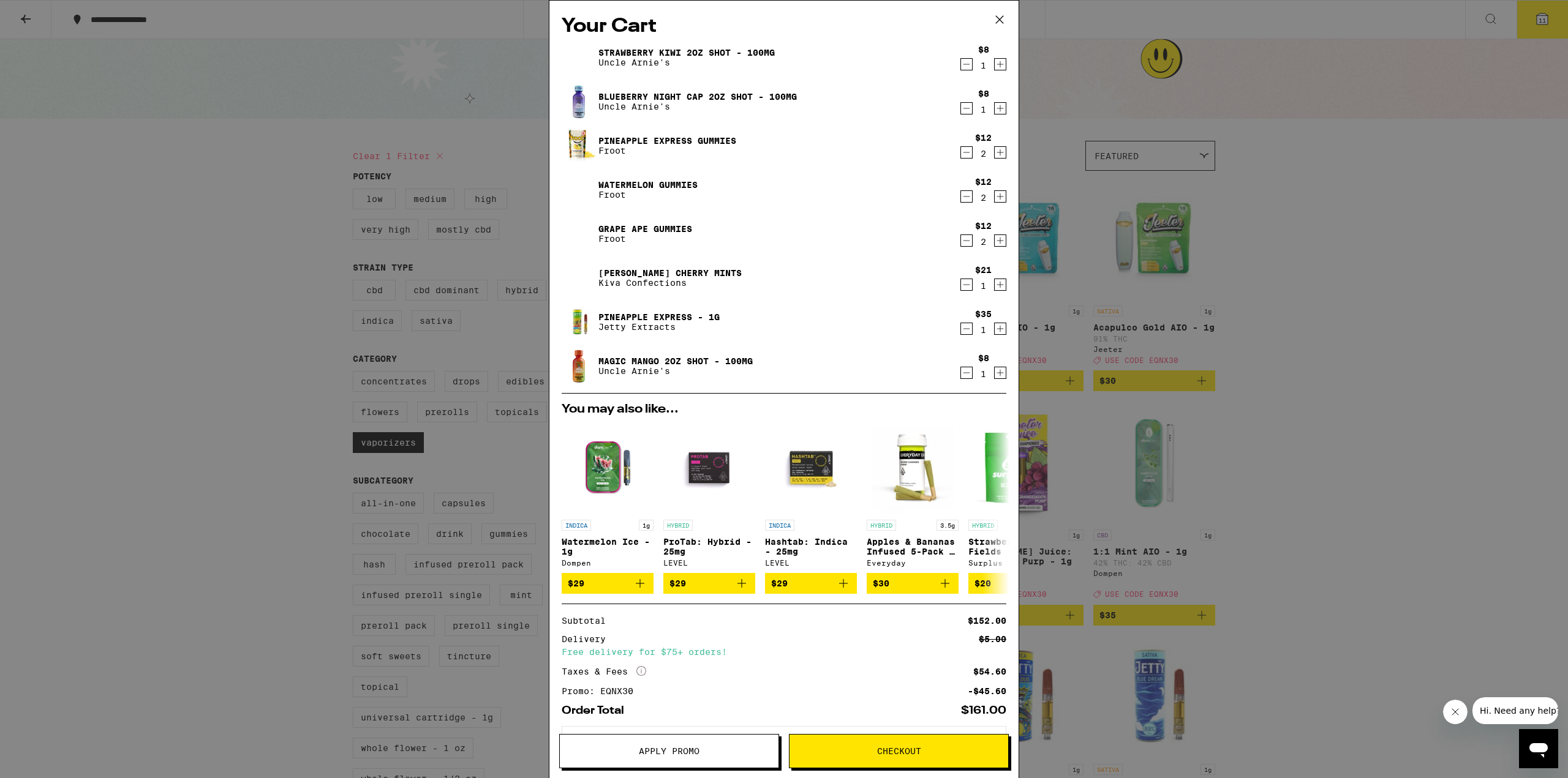
click at [961, 284] on icon "Decrement" at bounding box center [966, 285] width 11 height 15
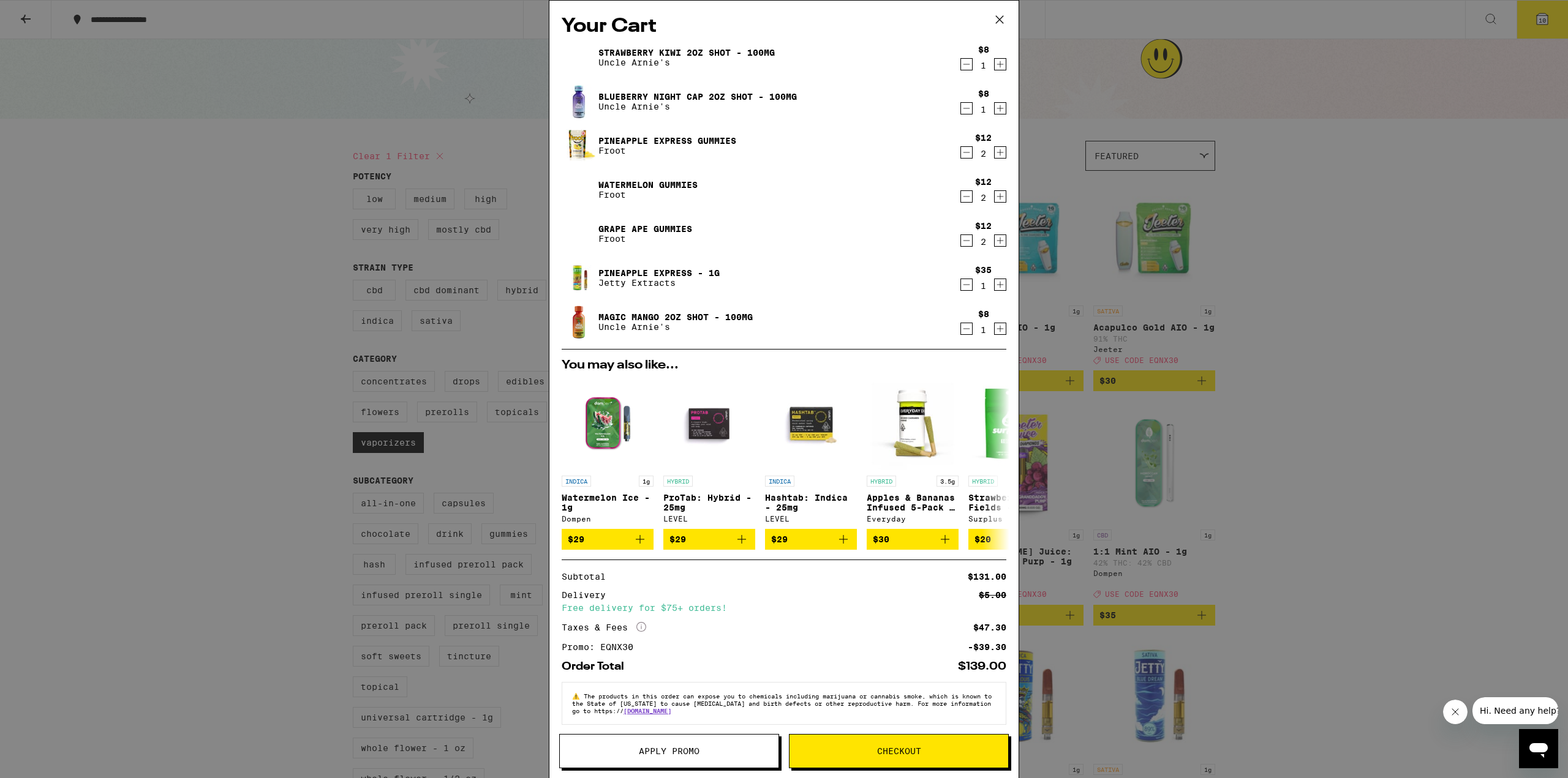
click at [1345, 432] on div "Your Cart Strawberry Kiwi 2oz Shot - 100mg Uncle [PERSON_NAME]'s $8 1 Blueberry…" at bounding box center [784, 389] width 1568 height 778
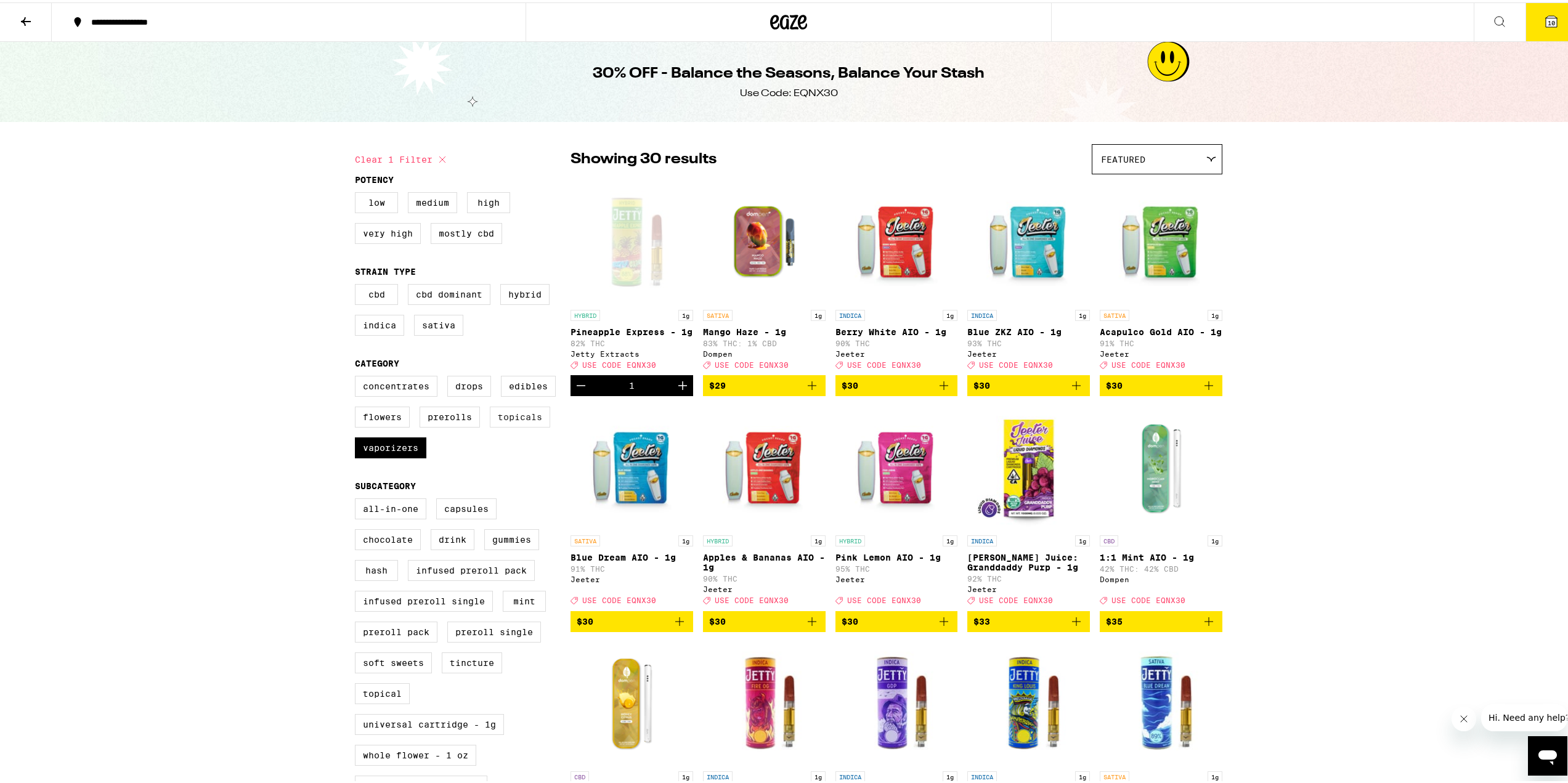
click at [516, 416] on label "Topicals" at bounding box center [520, 414] width 61 height 21
click at [358, 376] on input "Topicals" at bounding box center [357, 375] width 1 height 1
checkbox input "true"
click at [406, 453] on label "Vaporizers" at bounding box center [390, 445] width 71 height 21
click at [358, 376] on input "Vaporizers" at bounding box center [357, 375] width 1 height 1
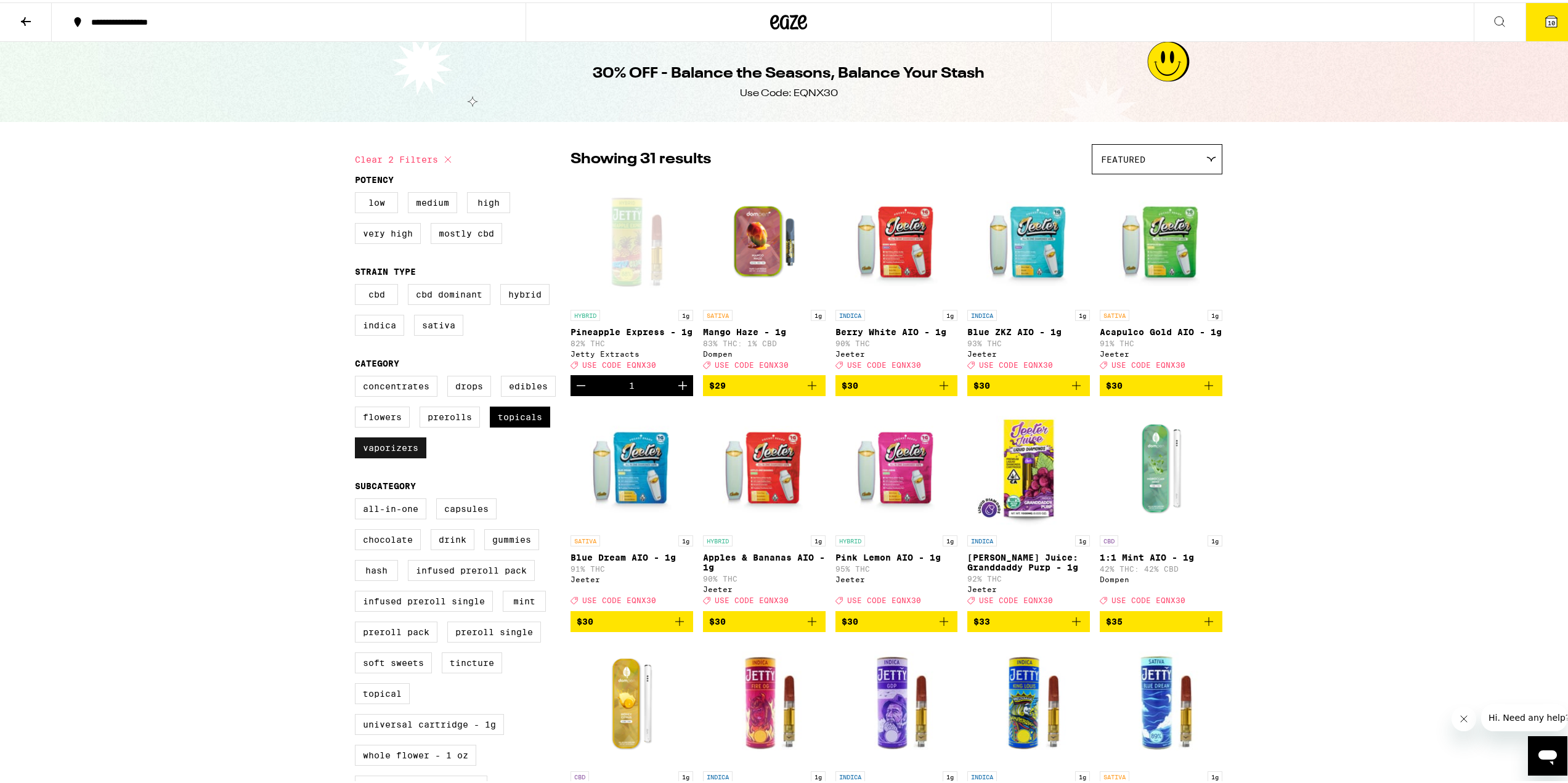
checkbox input "false"
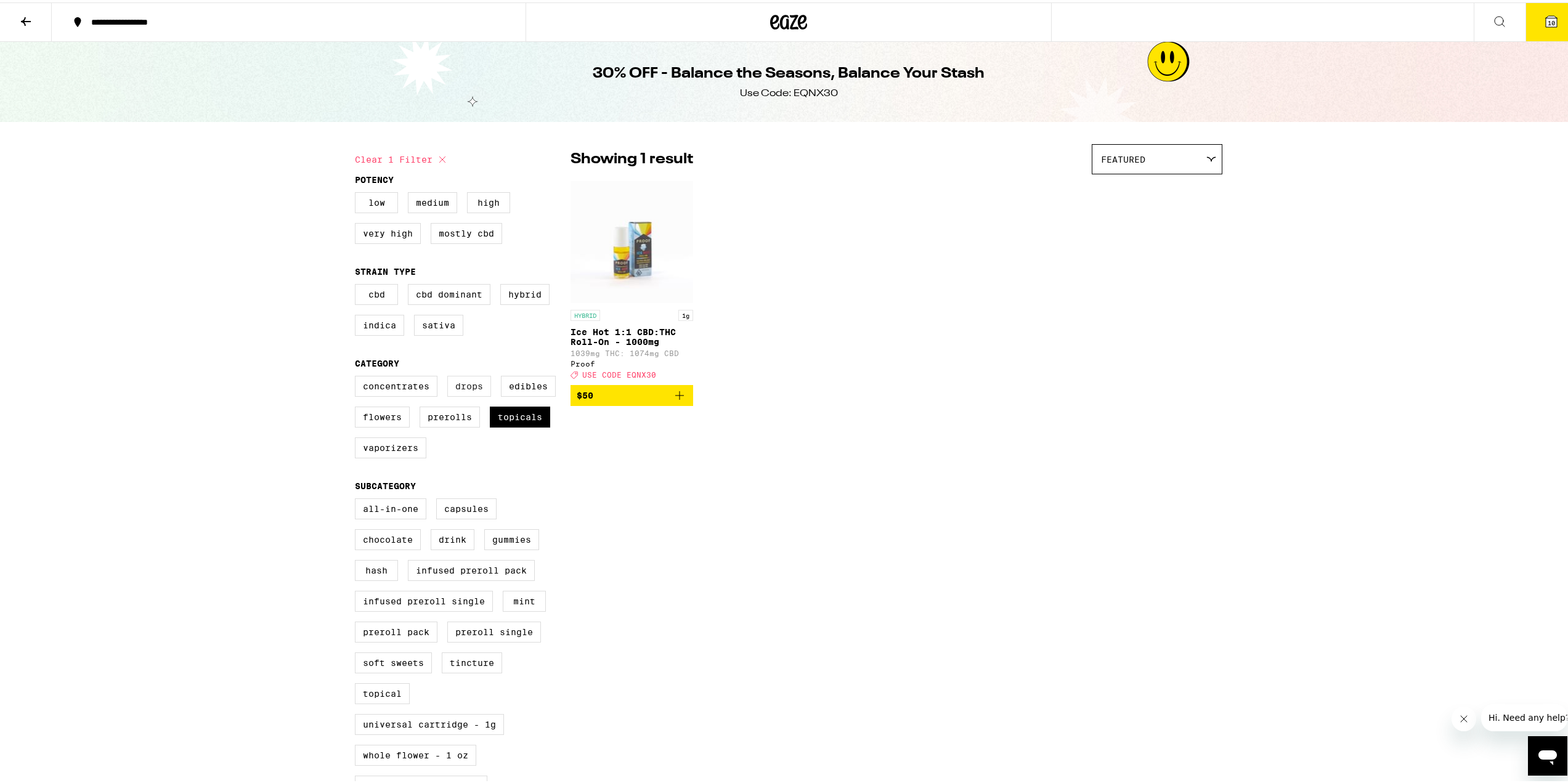
click at [481, 394] on label "Drops" at bounding box center [469, 383] width 44 height 21
click at [358, 376] on input "Drops" at bounding box center [357, 375] width 1 height 1
checkbox input "true"
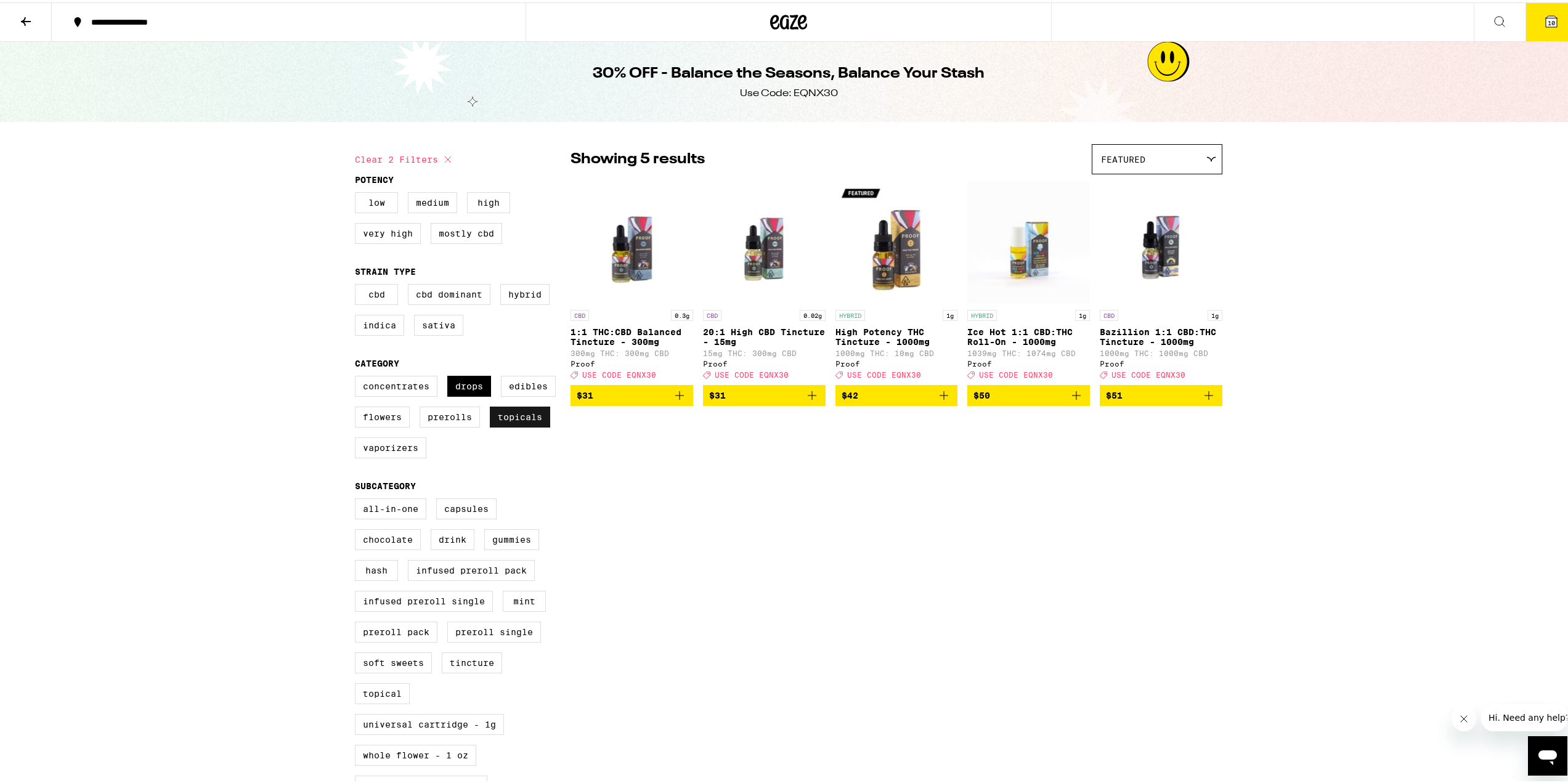
click at [516, 425] on label "Topicals" at bounding box center [520, 414] width 61 height 21
click at [358, 376] on input "Topicals" at bounding box center [357, 375] width 1 height 1
checkbox input "false"
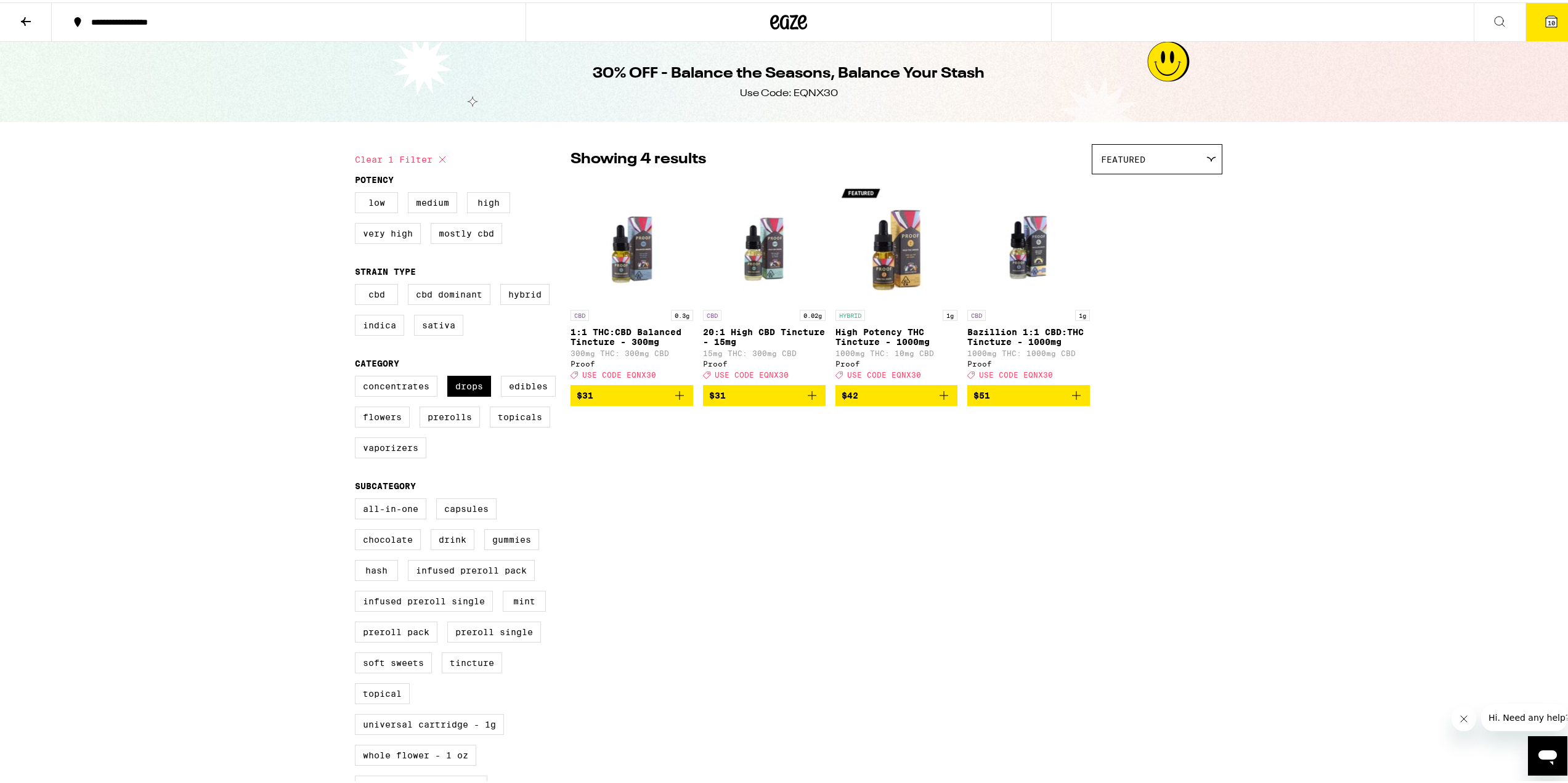
click at [889, 342] on p "High Potency THC Tincture - 1000mg" at bounding box center [897, 335] width 122 height 20
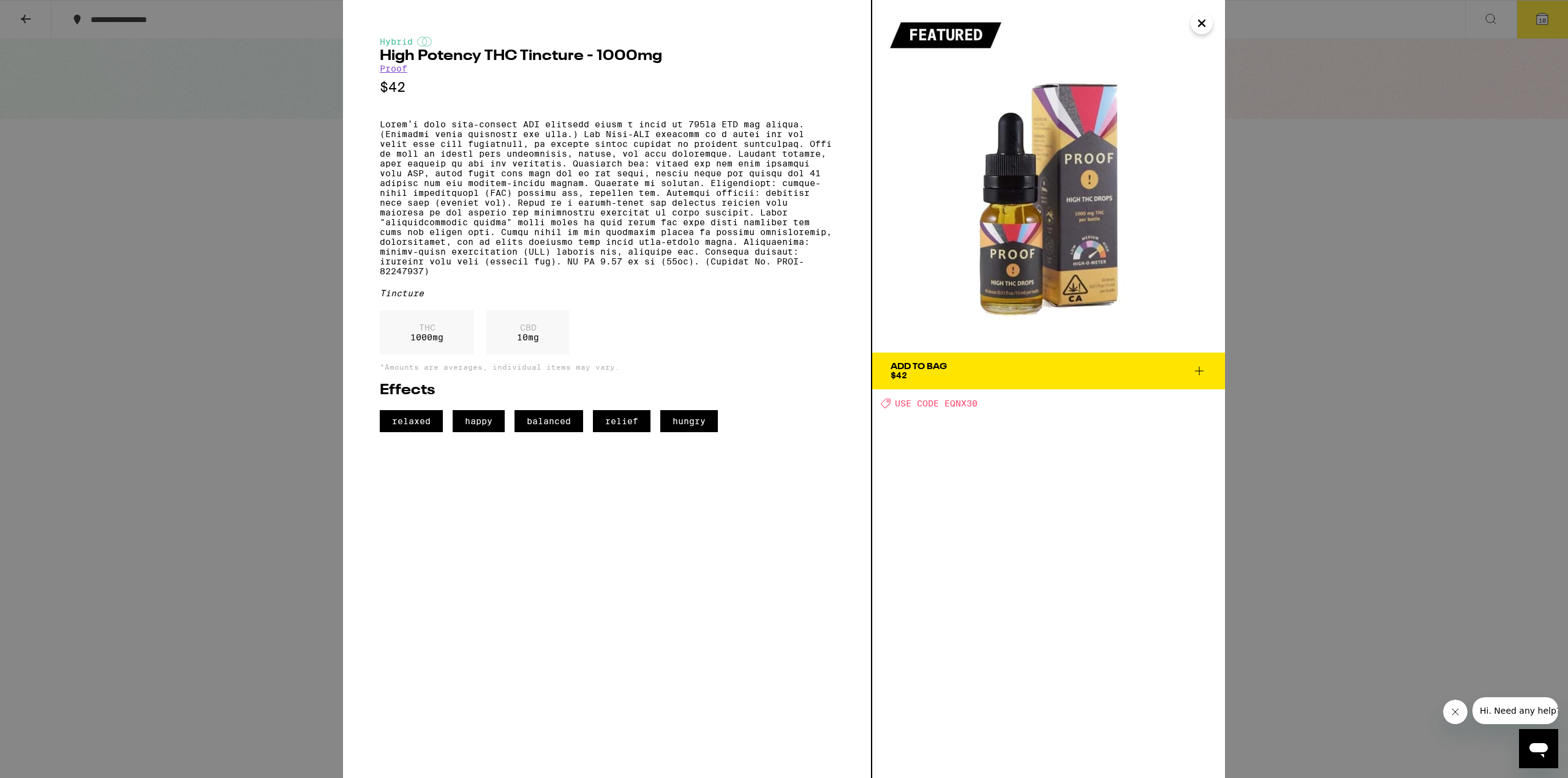
click at [1306, 485] on div "Hybrid High Potency THC Tincture - 1000mg Proof $42 Tincture THC 1000 mg CBD 10…" at bounding box center [784, 389] width 1568 height 778
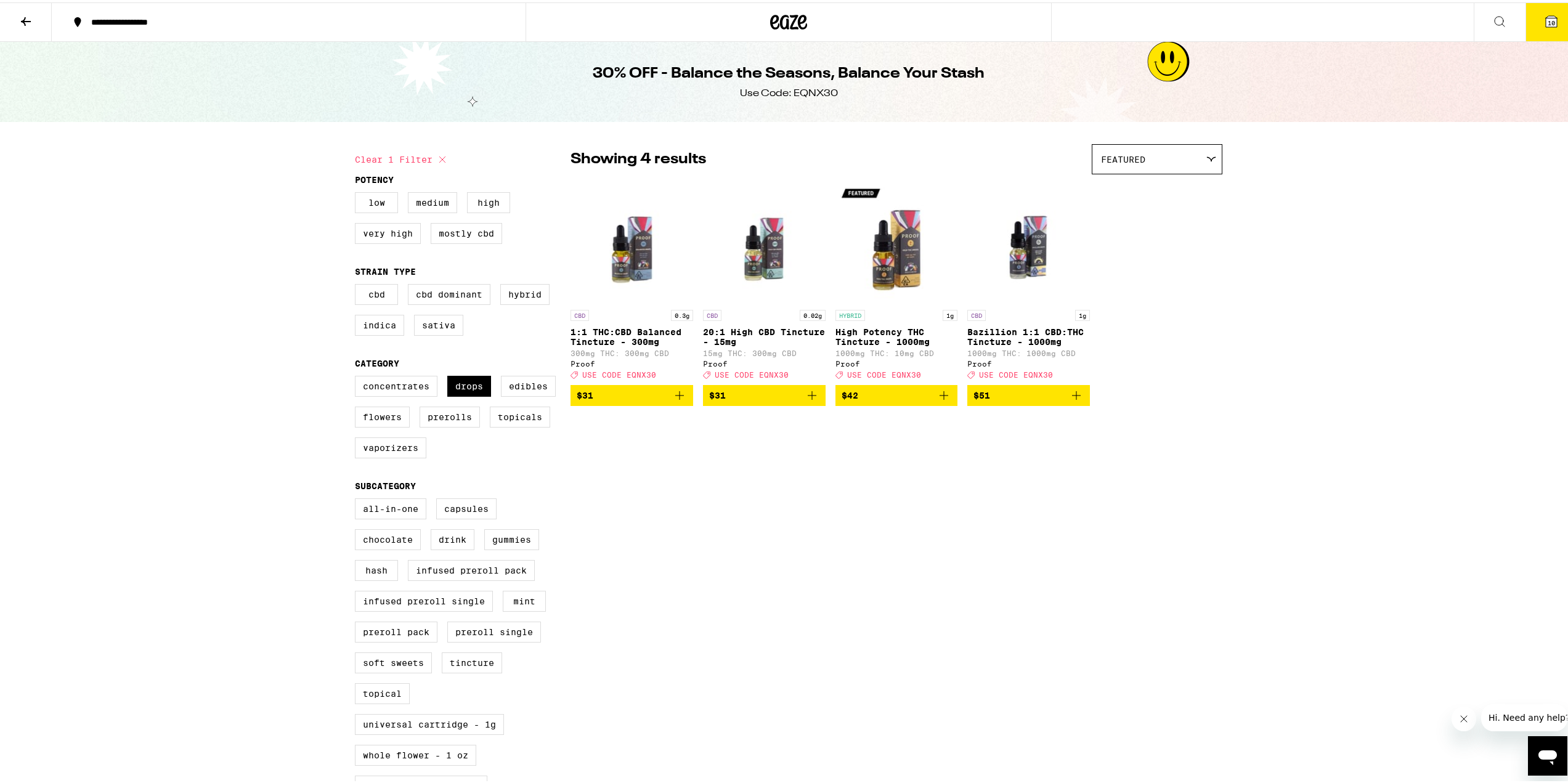
click at [944, 400] on icon "Add to bag" at bounding box center [944, 393] width 15 height 15
click at [1547, 23] on span "11" at bounding box center [1551, 20] width 7 height 7
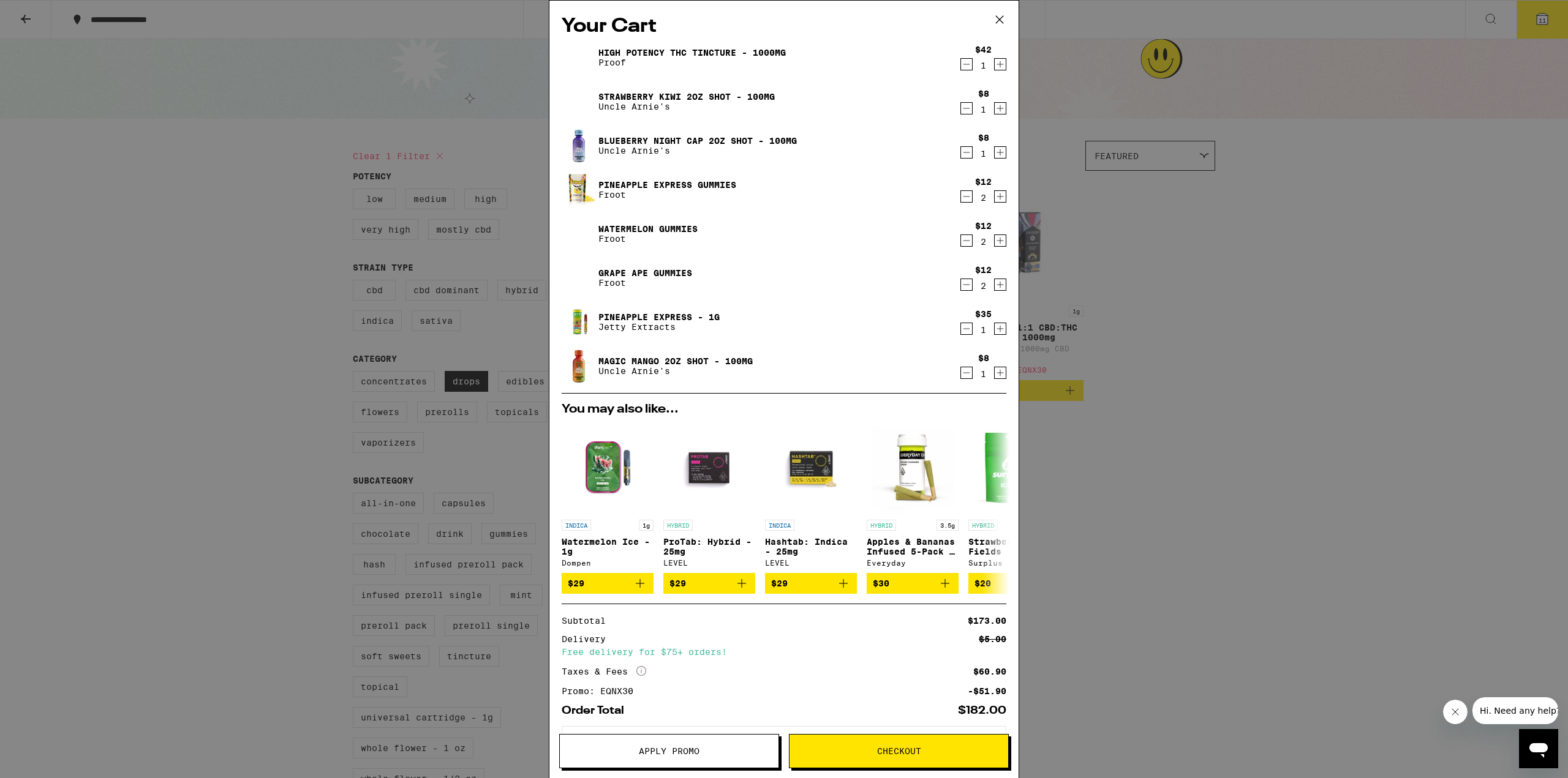
click at [961, 287] on icon "Decrement" at bounding box center [966, 285] width 11 height 15
click at [961, 239] on icon "Decrement" at bounding box center [966, 241] width 11 height 15
click at [961, 194] on icon "Decrement" at bounding box center [966, 196] width 11 height 15
click at [860, 755] on span "Checkout" at bounding box center [899, 751] width 219 height 9
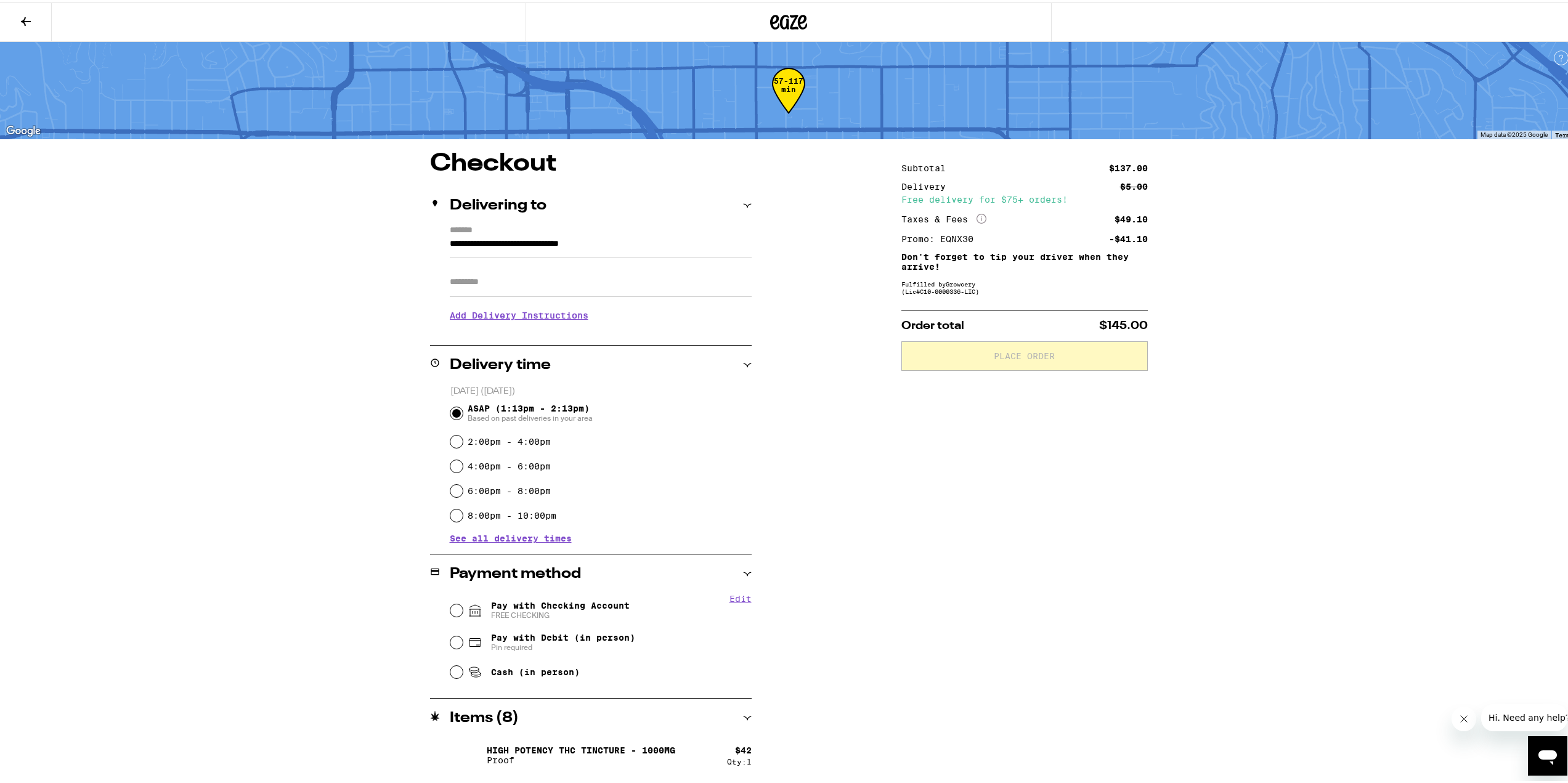
click at [551, 605] on span "Pay with Checking Account FREE CHECKING" at bounding box center [560, 608] width 138 height 20
click at [462, 605] on input "Pay with Checking Account FREE CHECKING" at bounding box center [456, 608] width 13 height 13
radio input "true"
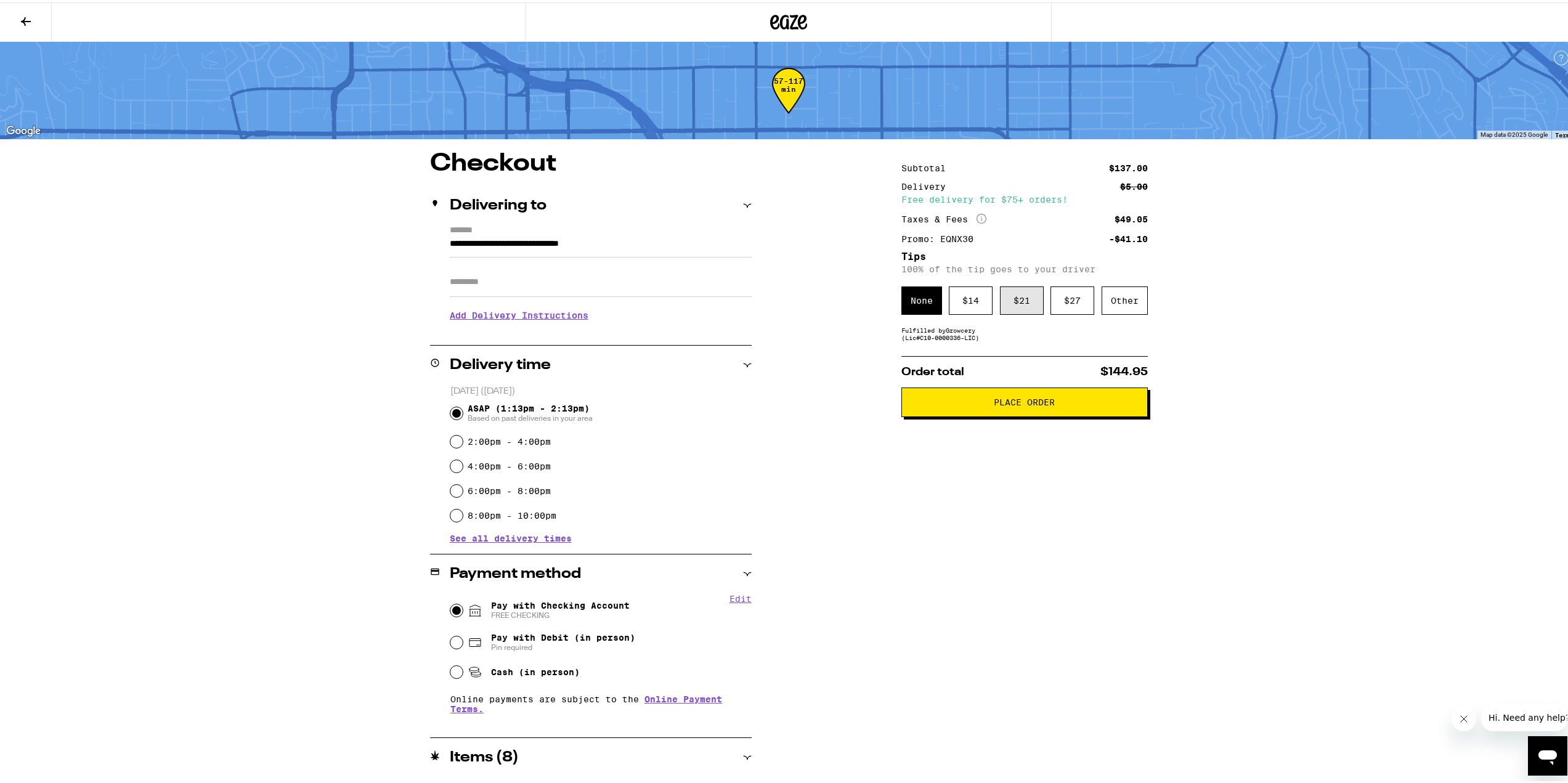
click at [1015, 301] on div "$ 21" at bounding box center [1022, 298] width 44 height 29
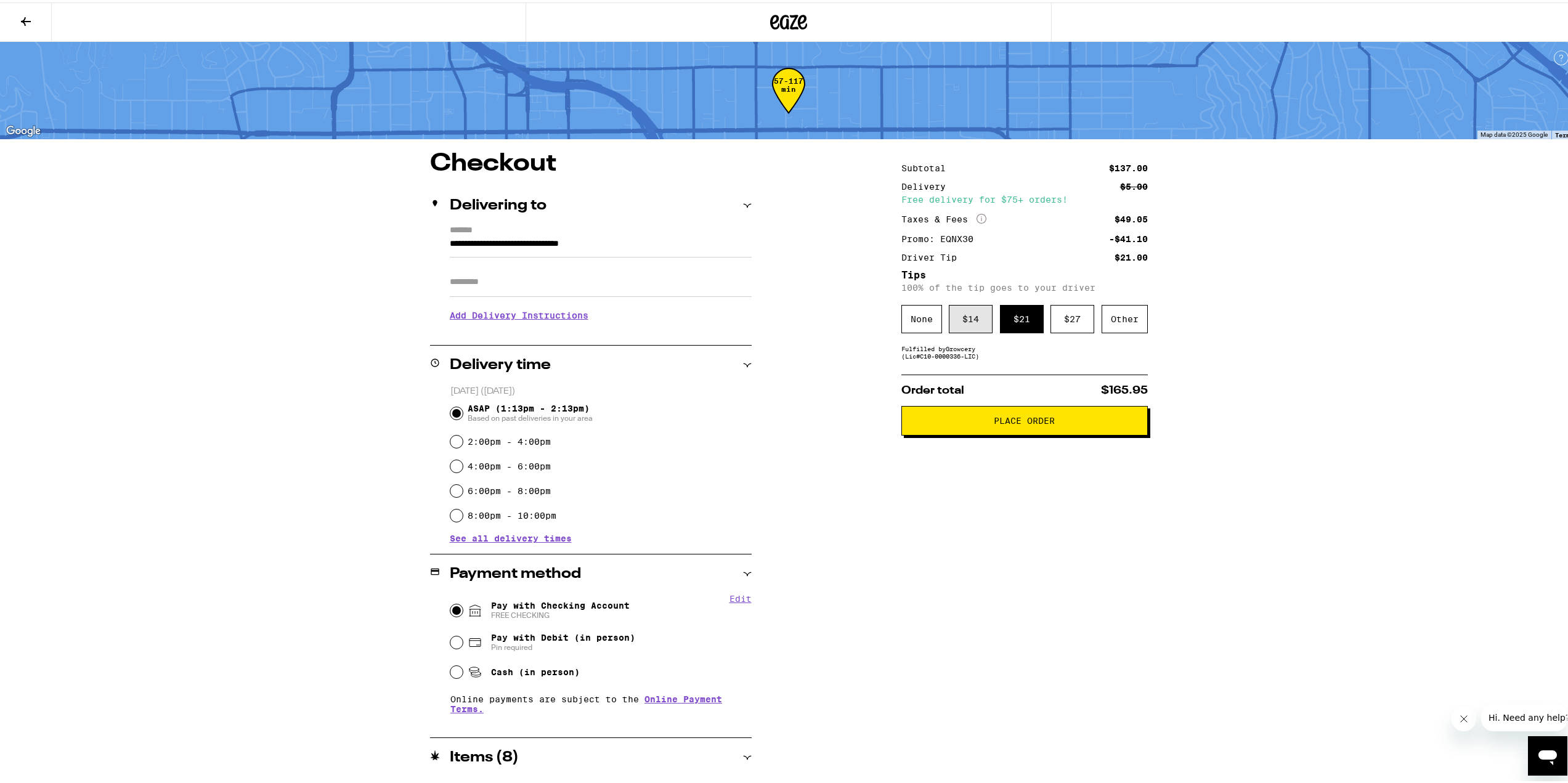
click at [965, 326] on div "$ 14" at bounding box center [971, 317] width 44 height 29
click at [1020, 323] on div "$ 21" at bounding box center [1022, 317] width 44 height 29
click at [1032, 422] on span "Place Order" at bounding box center [1024, 418] width 61 height 9
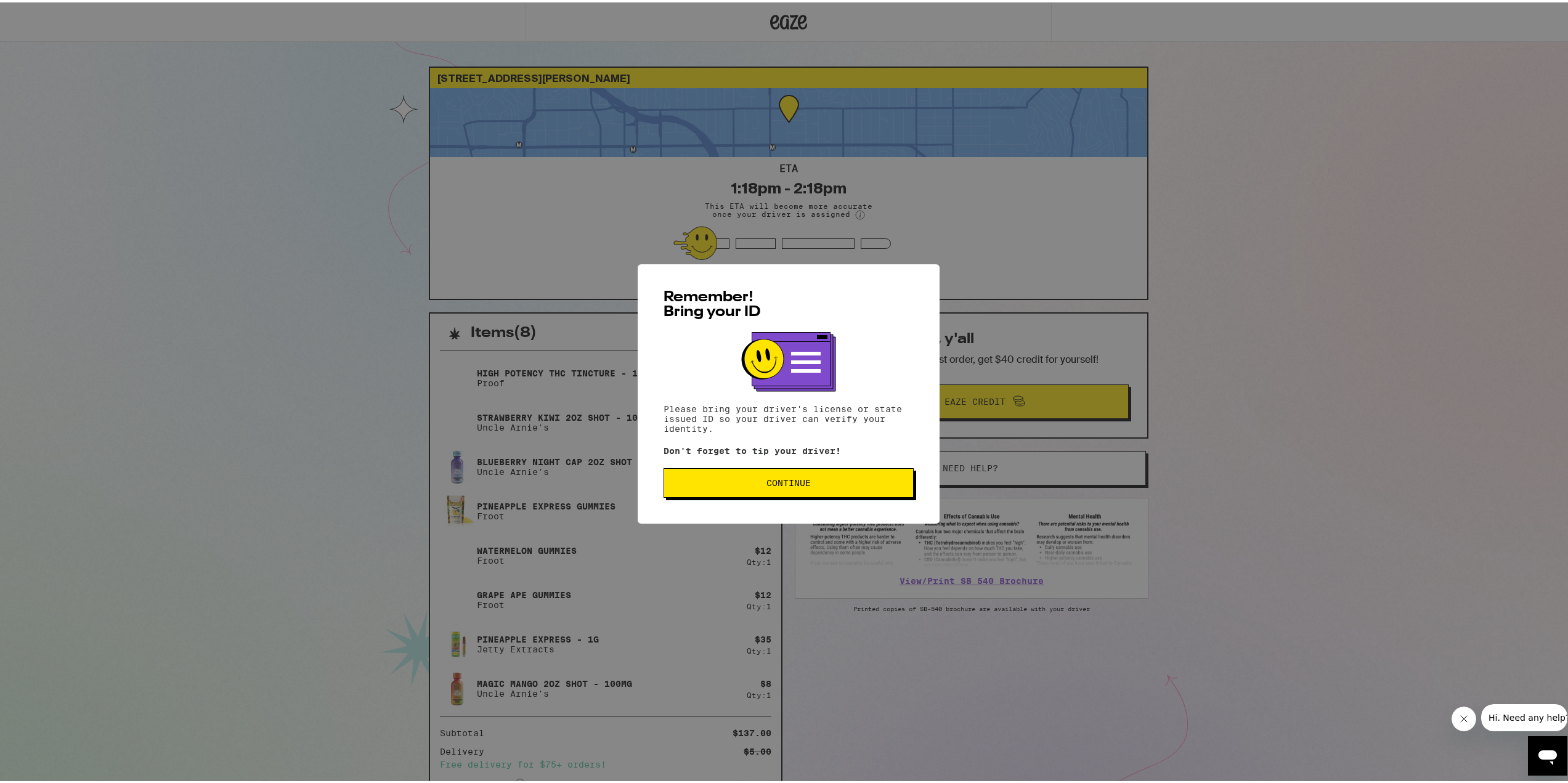
click at [824, 493] on button "Continue" at bounding box center [788, 480] width 250 height 29
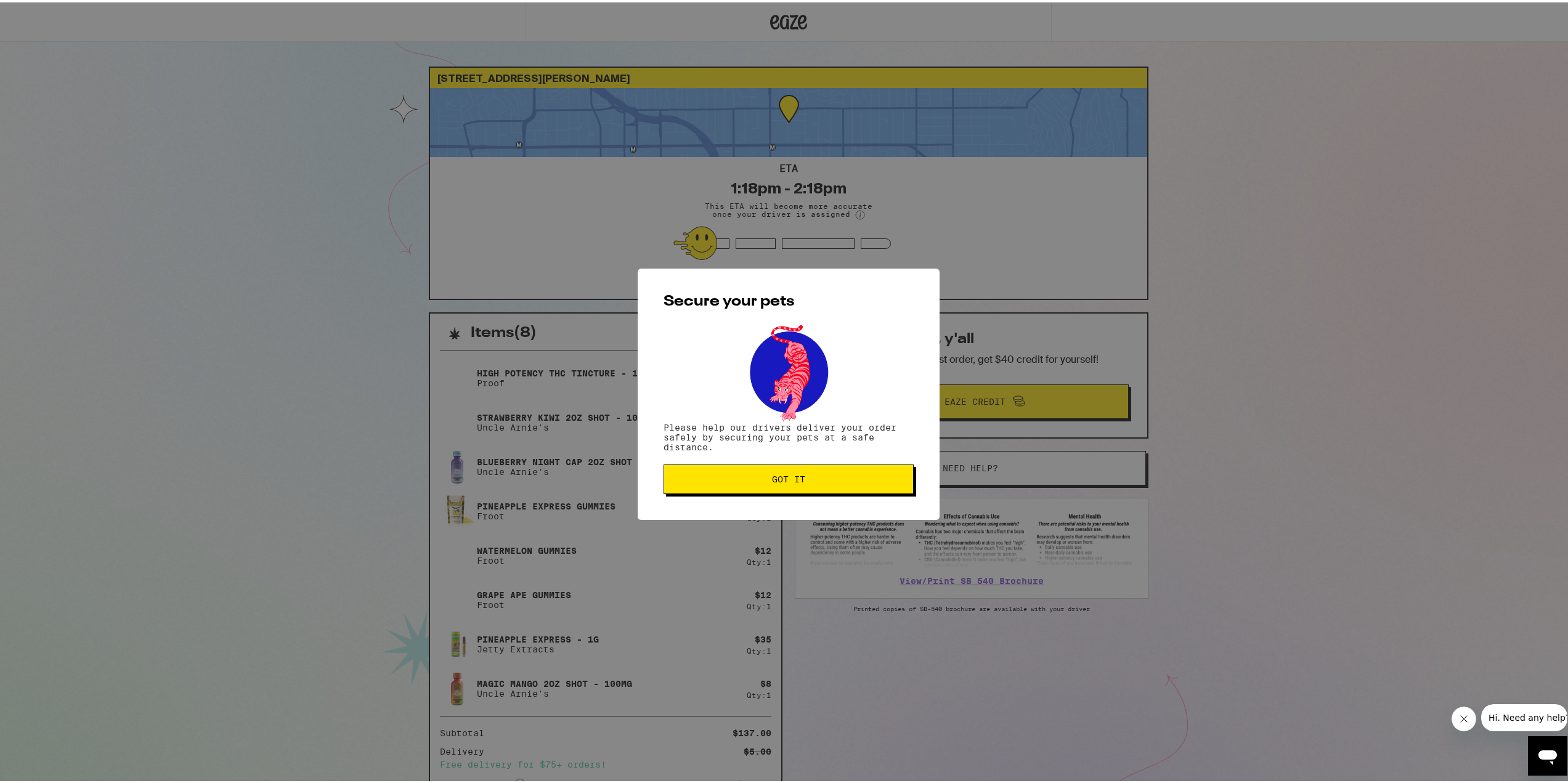
click at [821, 486] on button "Got it" at bounding box center [788, 477] width 250 height 29
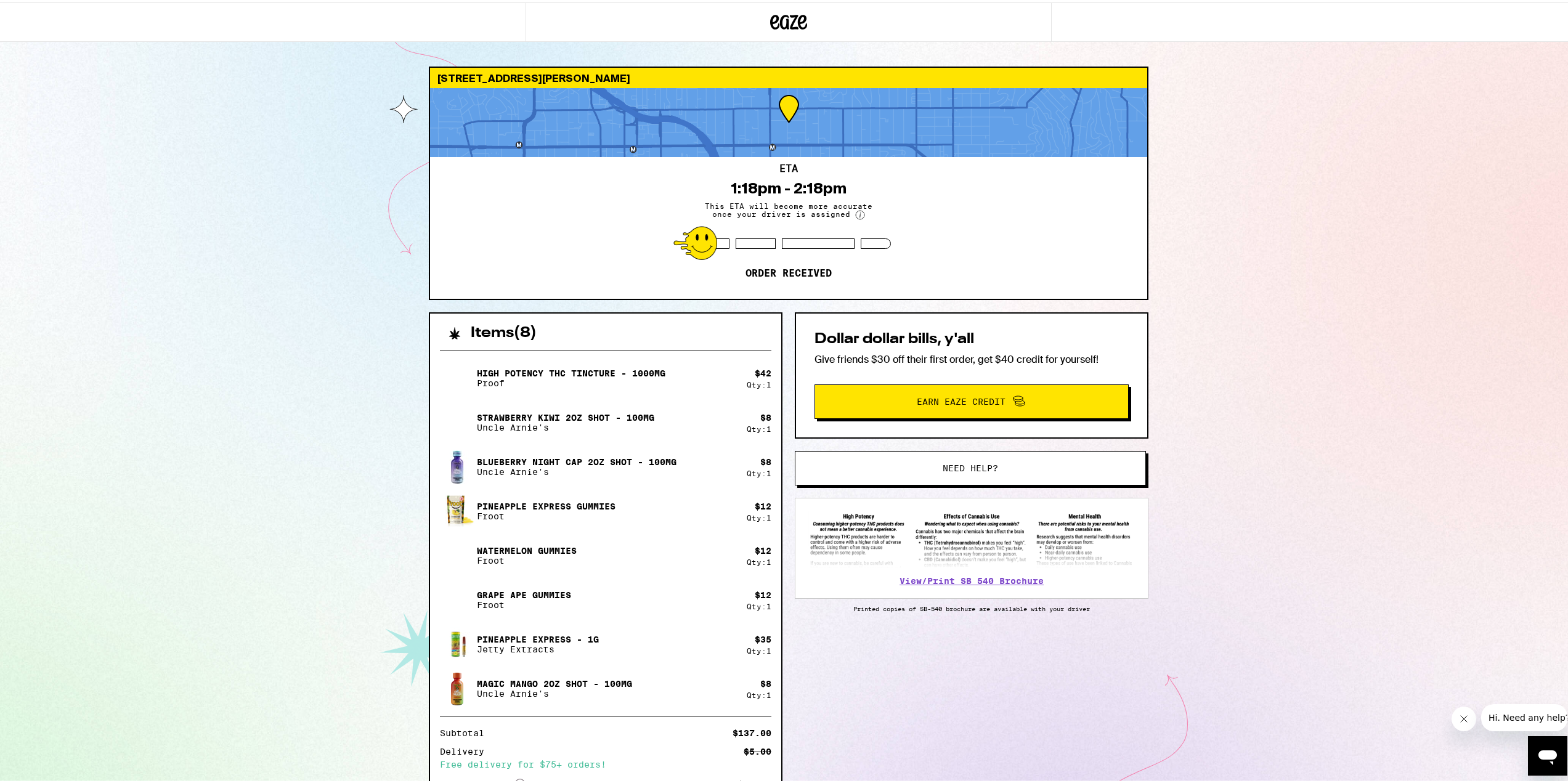
click at [1275, 383] on div "[STREET_ADDRESS][PERSON_NAME] 1:18pm - 2:18pm This ETA will become more accurat…" at bounding box center [788, 460] width 1577 height 921
